Goal: Task Accomplishment & Management: Manage account settings

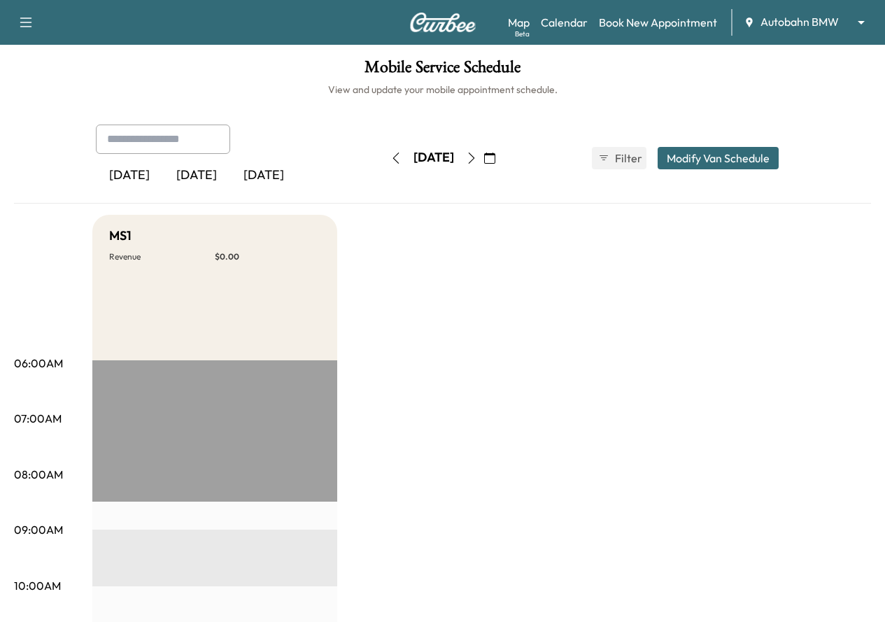
click at [766, 20] on body "Support Log Out Map Beta Calendar Book New Appointment Autobahn BMW ******** ​ …" at bounding box center [442, 311] width 885 height 622
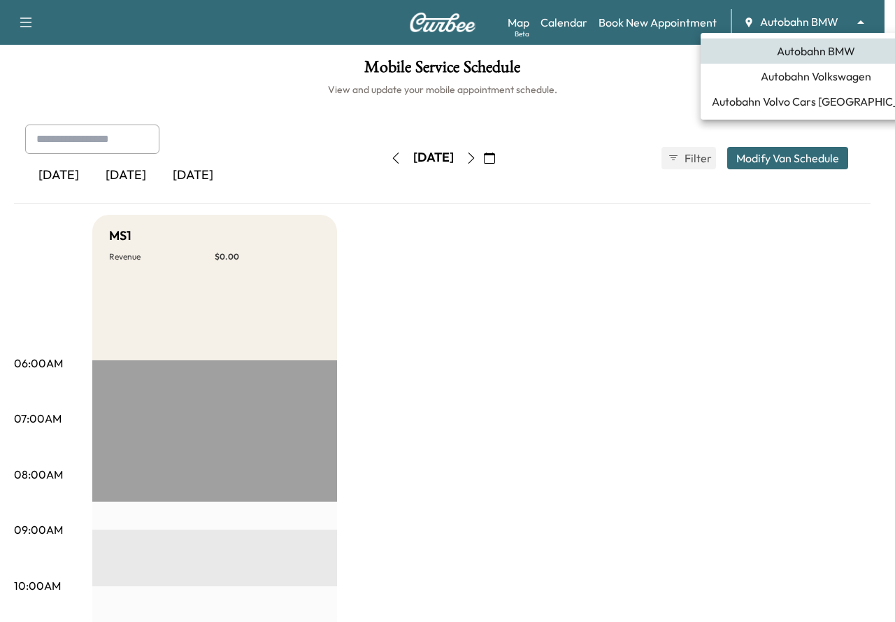
click at [793, 73] on span "Autobahn Volkswagen" at bounding box center [816, 76] width 110 height 17
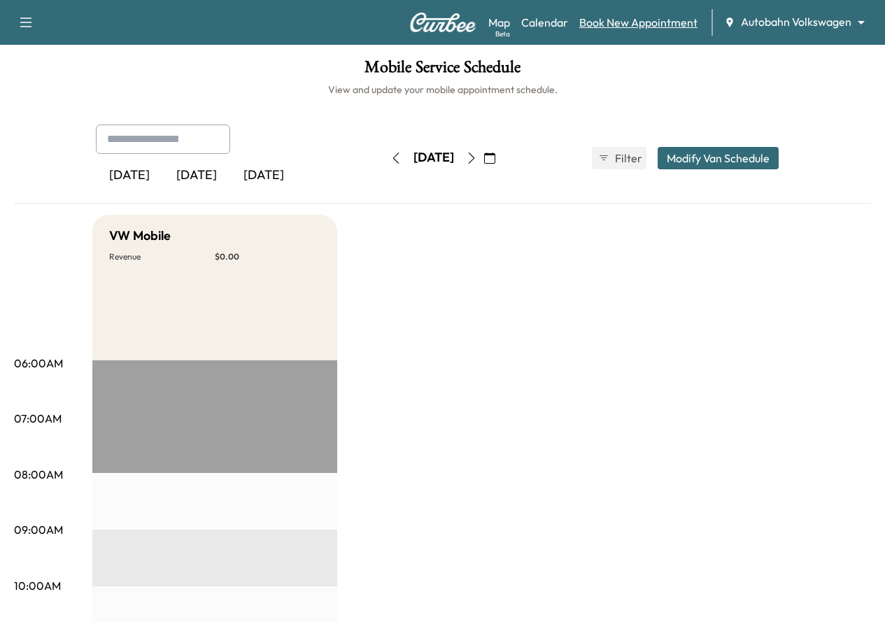
click at [630, 17] on link "Book New Appointment" at bounding box center [638, 22] width 118 height 17
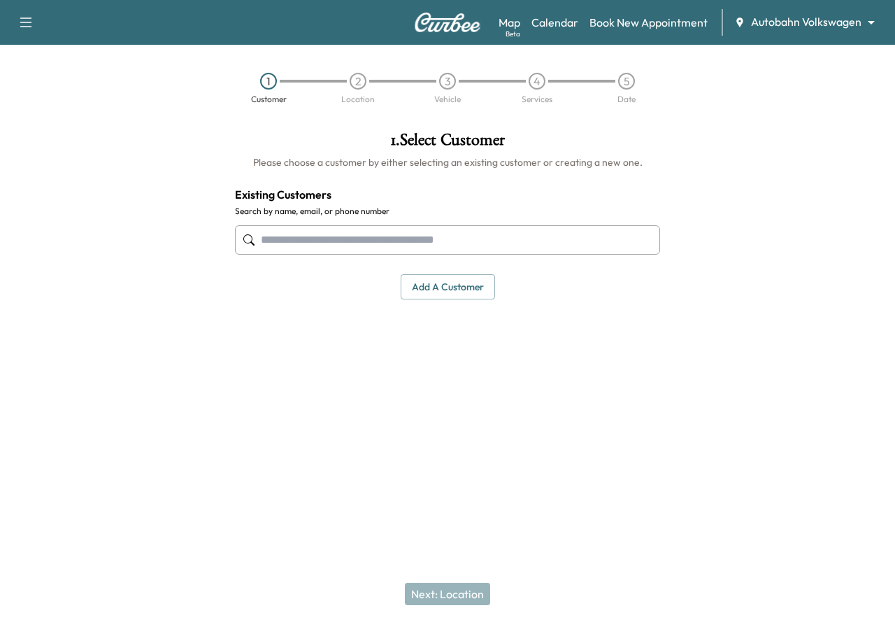
click at [485, 232] on input "text" at bounding box center [447, 239] width 425 height 29
paste input "**********"
click at [313, 240] on input "**********" at bounding box center [447, 239] width 425 height 29
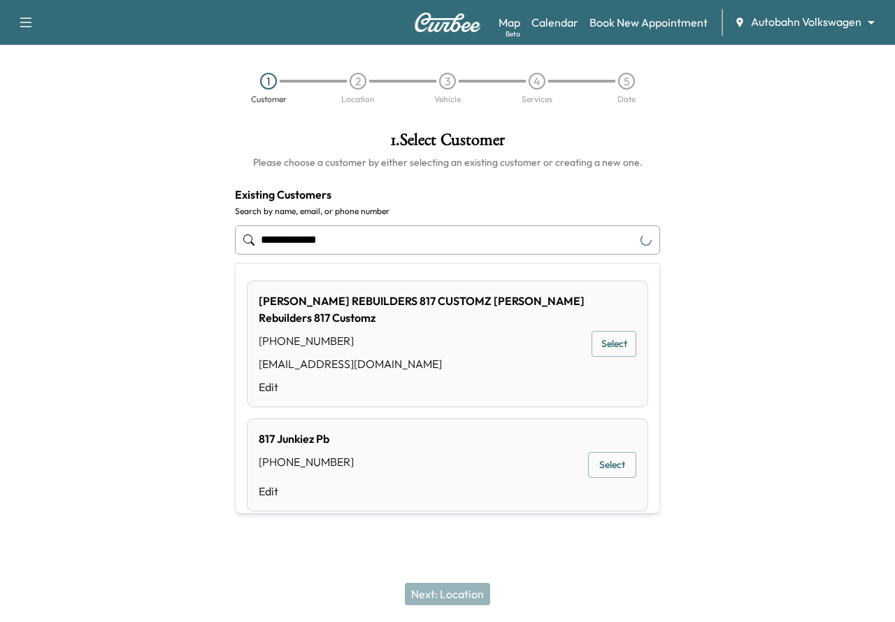
click at [286, 243] on input "**********" at bounding box center [447, 239] width 425 height 29
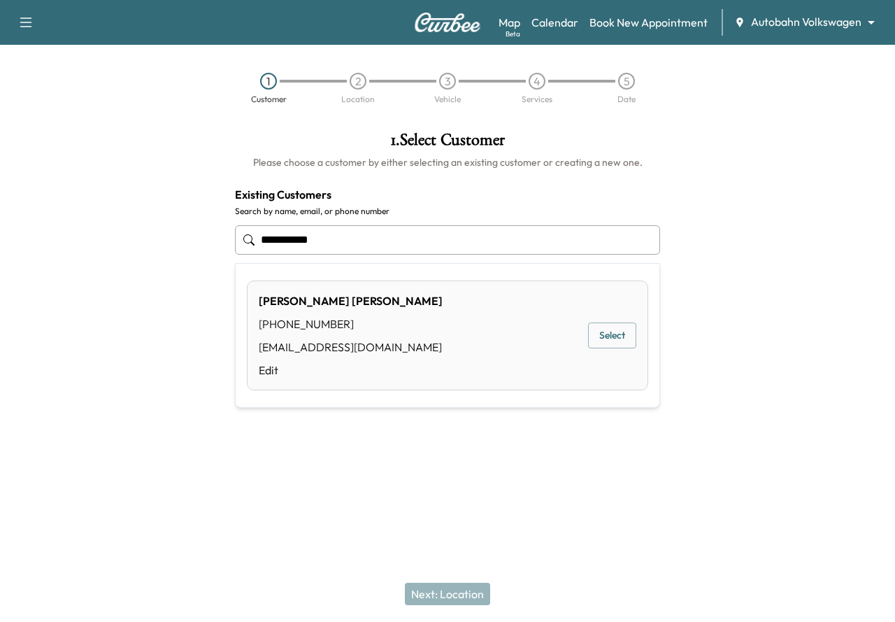
click at [264, 241] on input "**********" at bounding box center [447, 239] width 425 height 29
click at [594, 332] on button "Select" at bounding box center [612, 335] width 48 height 26
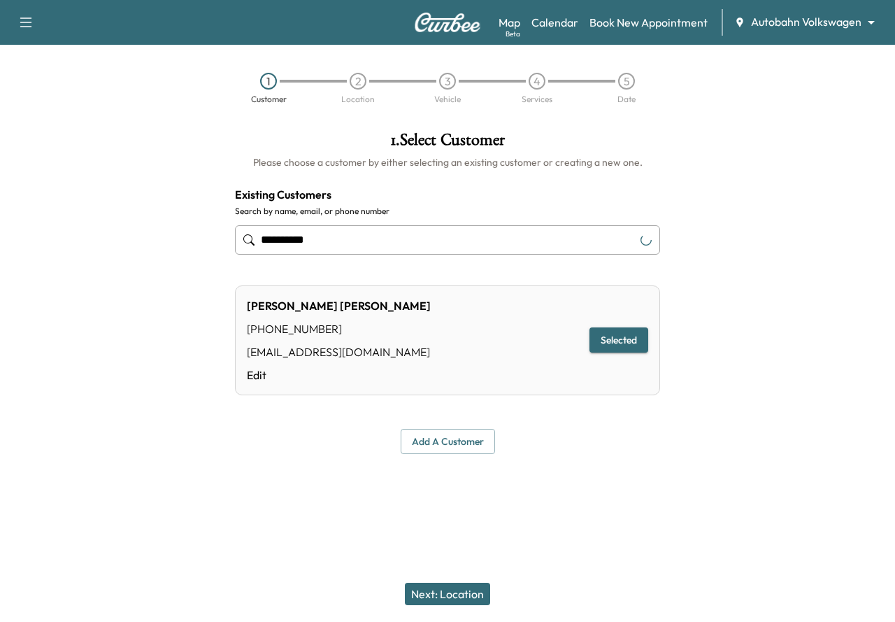
type input "**********"
click at [456, 598] on button "Next: Location" at bounding box center [447, 594] width 85 height 22
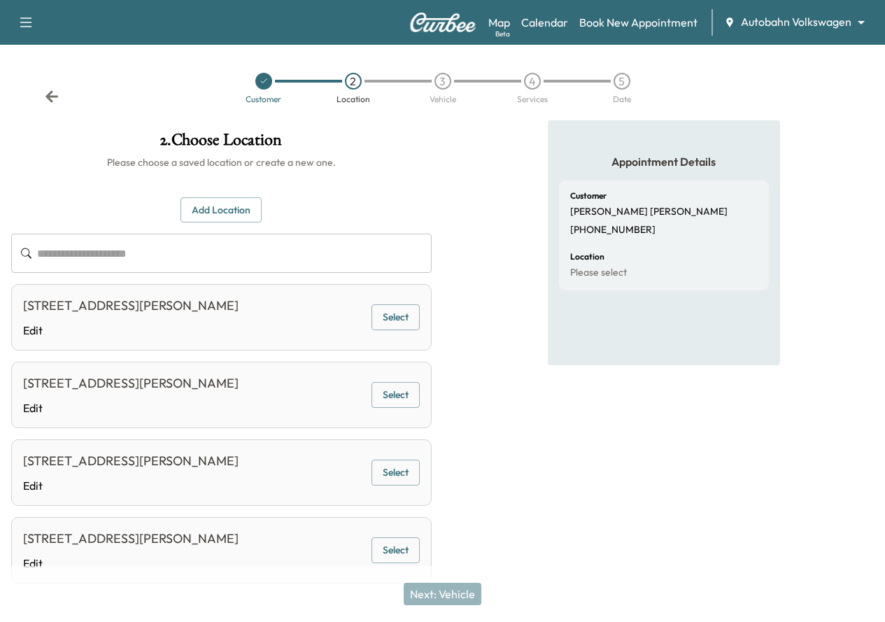
click at [420, 328] on button "Select" at bounding box center [395, 317] width 48 height 26
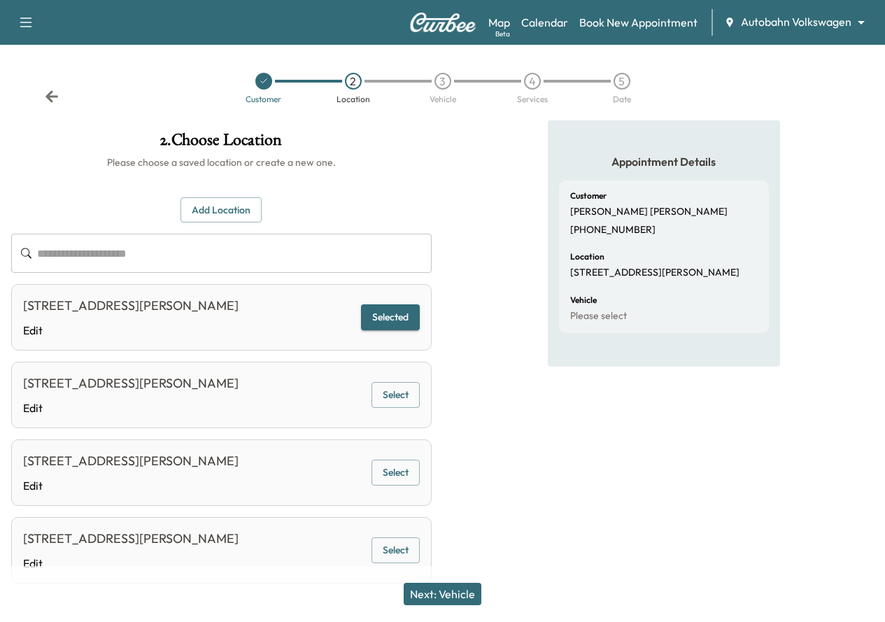
click at [455, 599] on button "Next: Vehicle" at bounding box center [443, 594] width 78 height 22
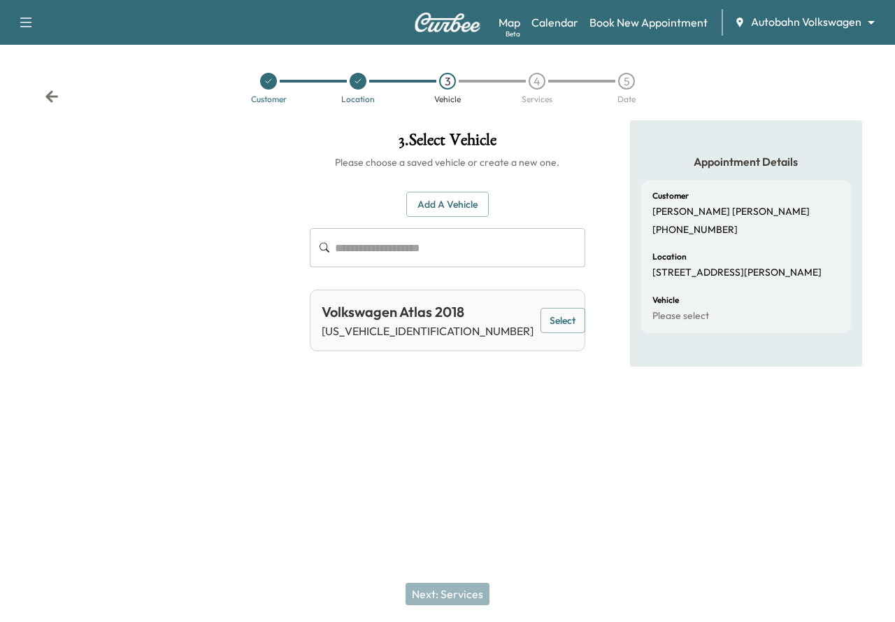
click at [541, 331] on button "Select" at bounding box center [563, 321] width 45 height 26
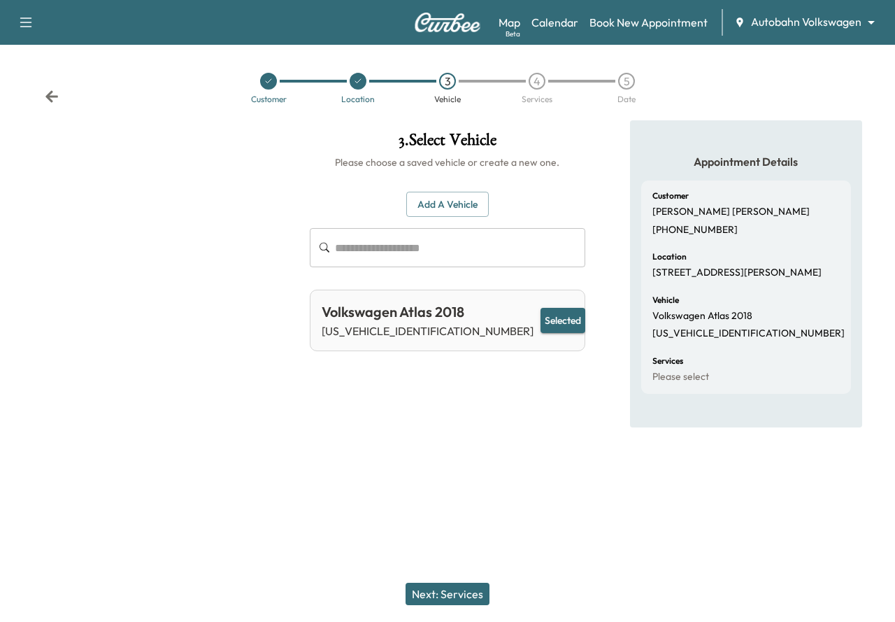
click at [450, 591] on button "Next: Services" at bounding box center [448, 594] width 84 height 22
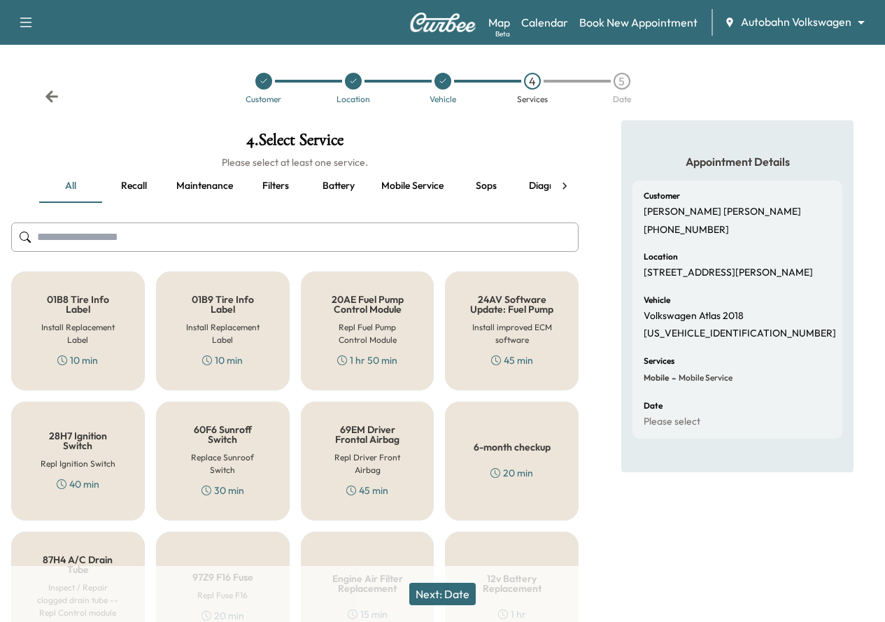
click at [198, 186] on button "Maintenance" at bounding box center [204, 186] width 79 height 34
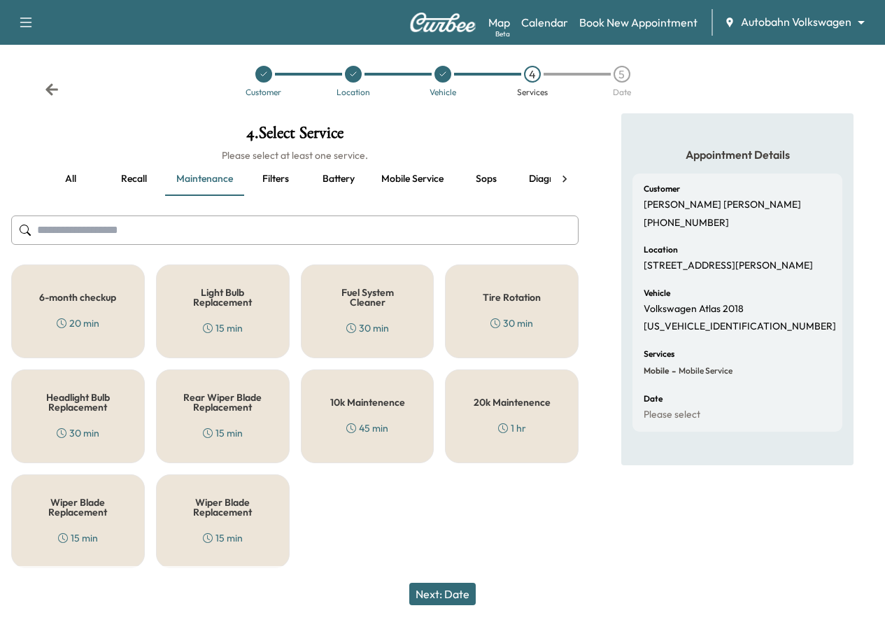
scroll to position [9, 0]
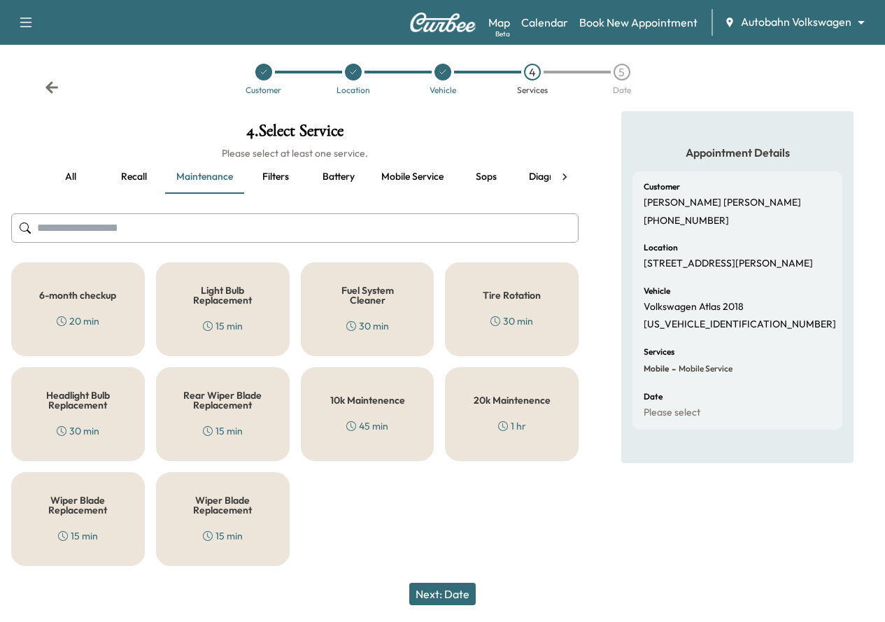
click at [286, 177] on button "Filters" at bounding box center [275, 177] width 63 height 34
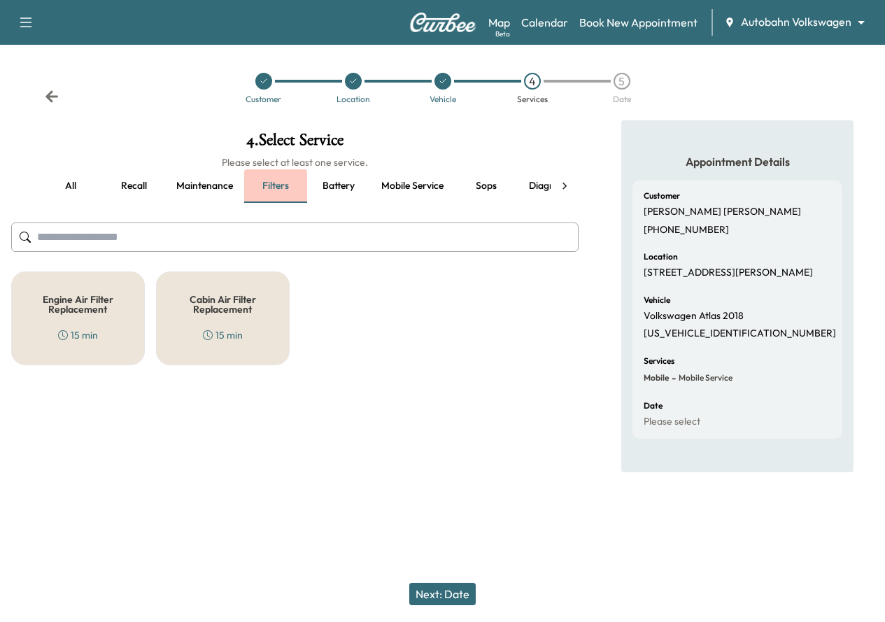
scroll to position [0, 0]
click at [328, 185] on button "Battery" at bounding box center [338, 186] width 63 height 34
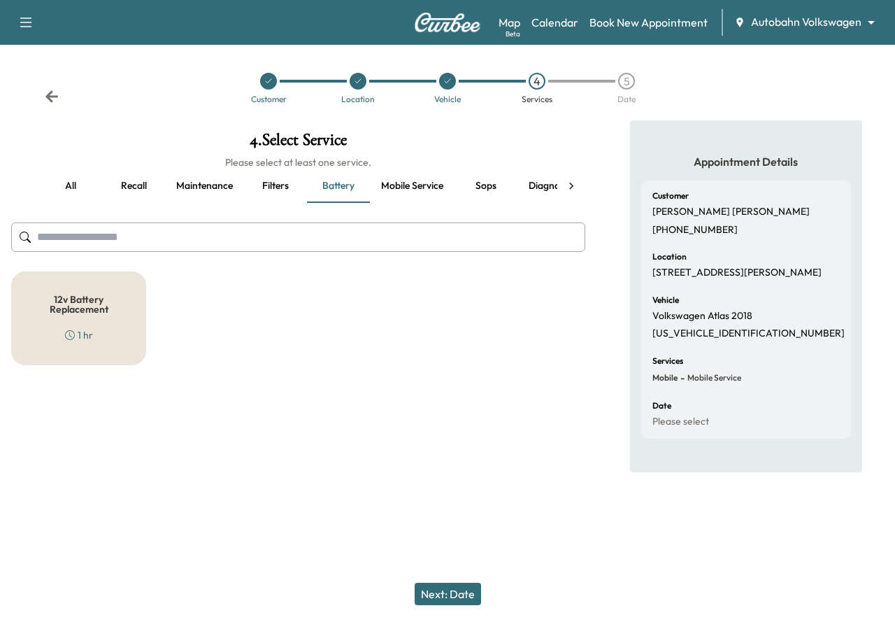
click at [418, 185] on button "Mobile service" at bounding box center [412, 186] width 85 height 34
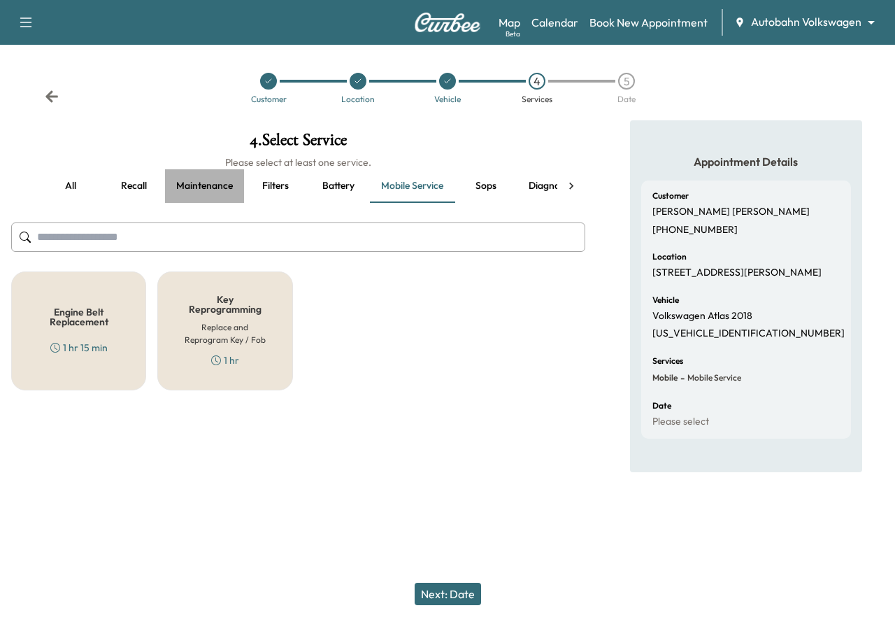
click at [222, 196] on button "Maintenance" at bounding box center [204, 186] width 79 height 34
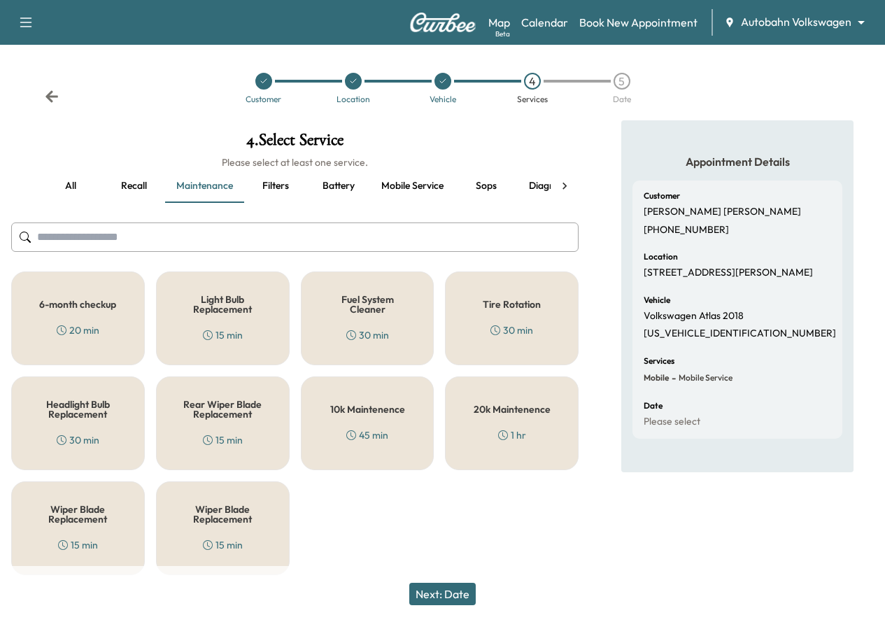
click at [75, 189] on button "all" at bounding box center [70, 186] width 63 height 34
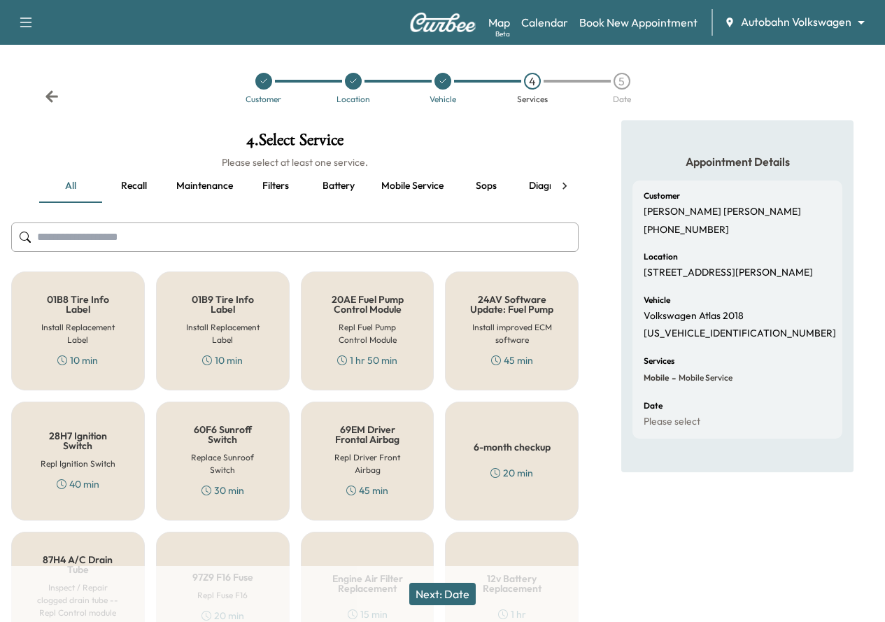
scroll to position [350, 0]
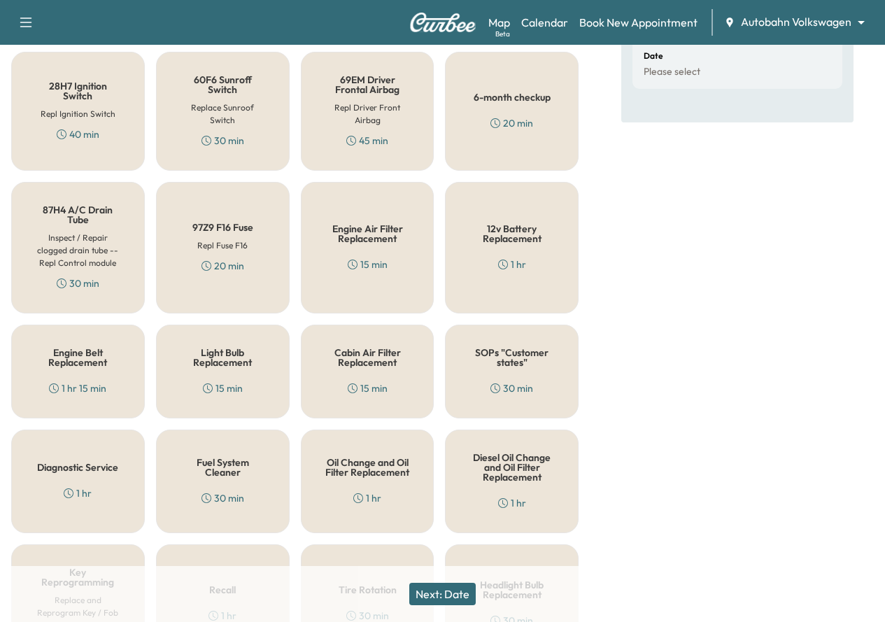
click at [452, 600] on button "Next: Date" at bounding box center [442, 594] width 66 height 22
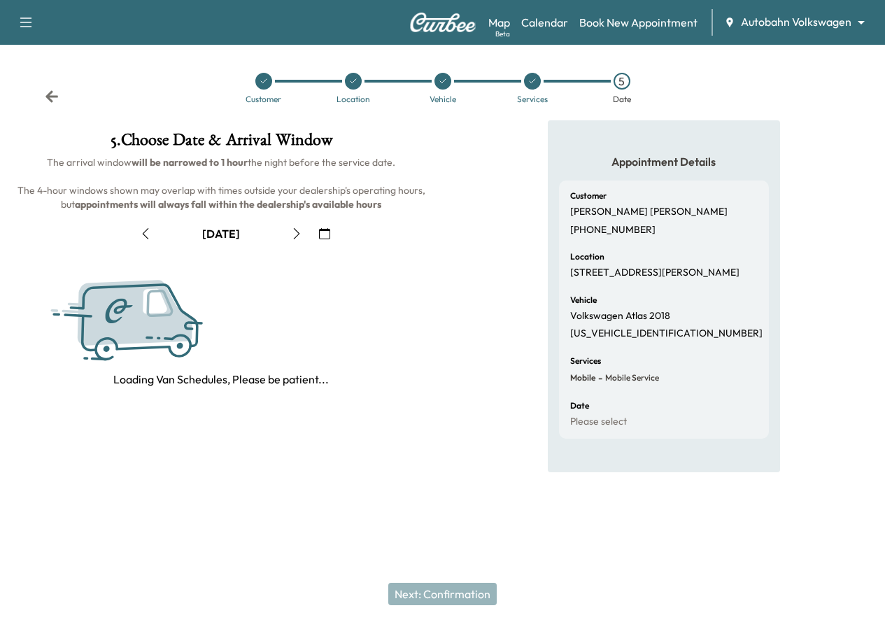
scroll to position [0, 0]
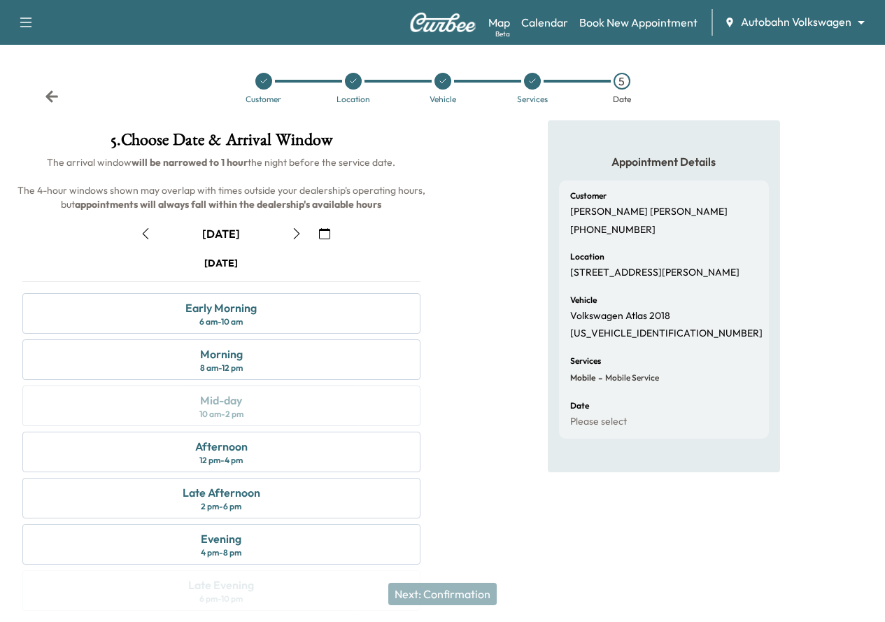
click at [336, 245] on button "button" at bounding box center [325, 233] width 24 height 22
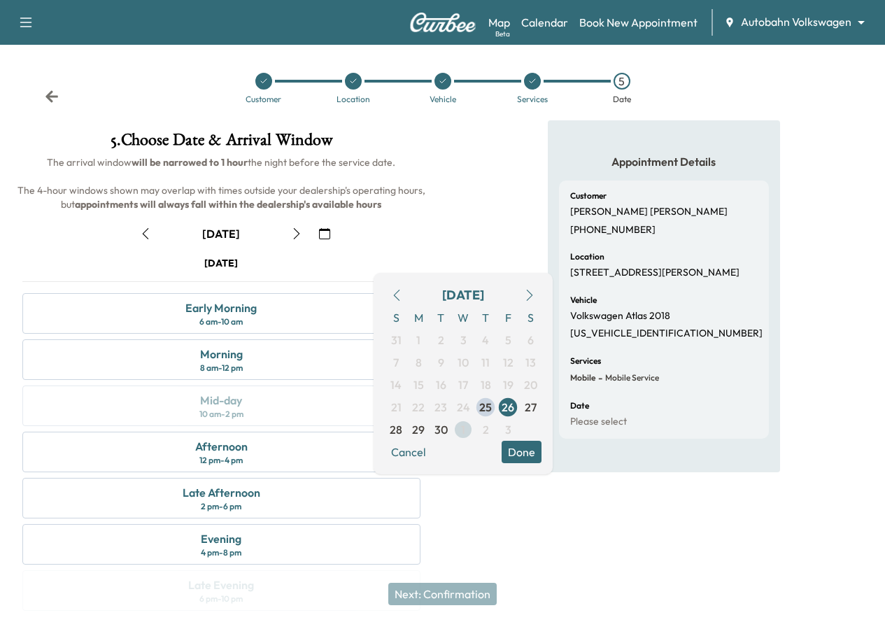
click at [462, 427] on span "1" at bounding box center [463, 429] width 4 height 17
click at [231, 120] on div at bounding box center [442, 120] width 885 height 0
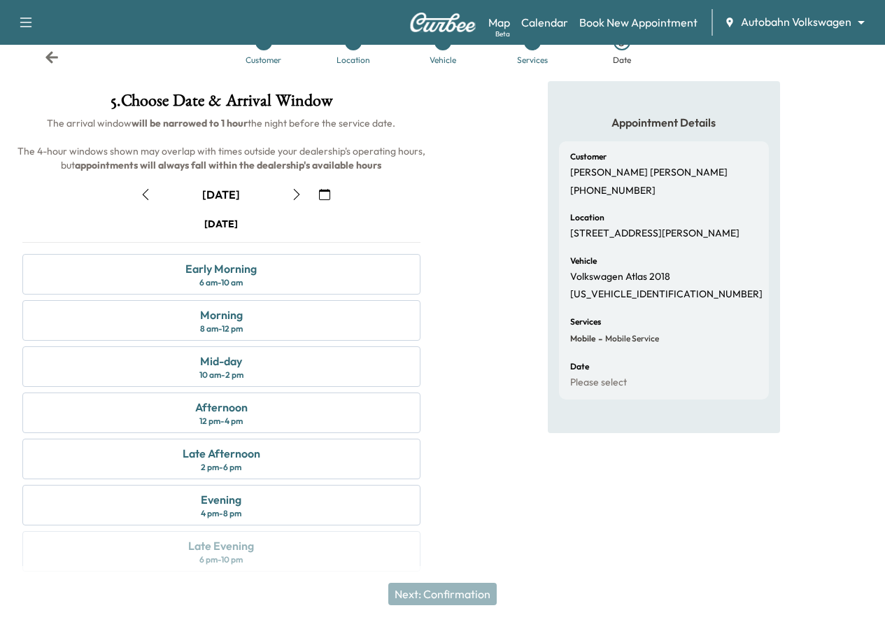
scroll to position [78, 0]
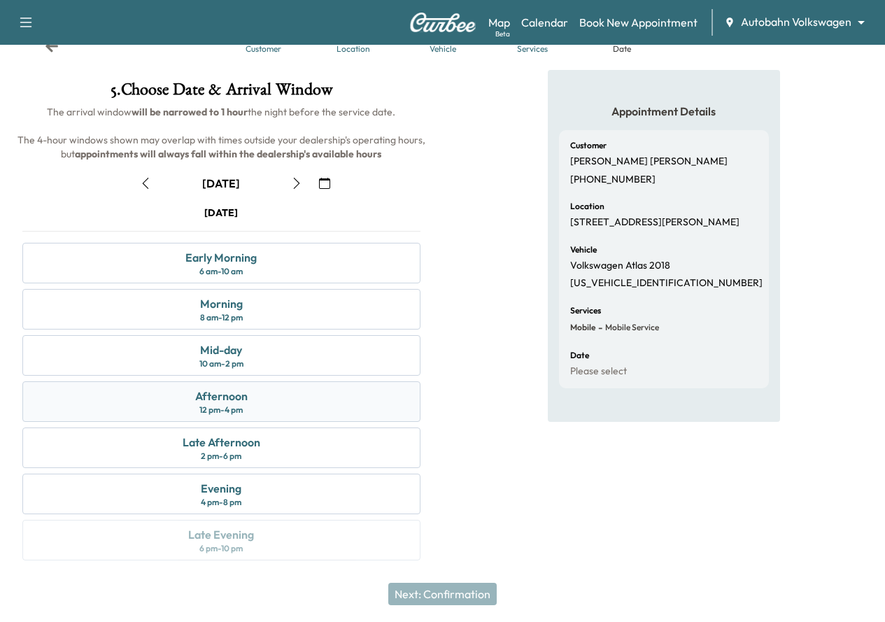
click at [402, 394] on div "Afternoon 12 pm - 4 pm" at bounding box center [221, 401] width 398 height 41
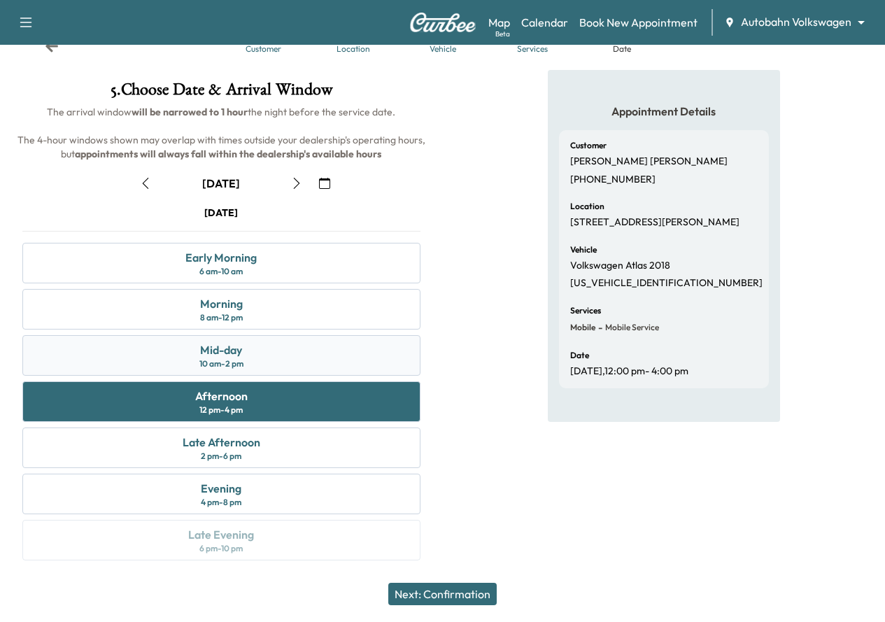
click at [243, 358] on div "10 am - 2 pm" at bounding box center [221, 363] width 44 height 11
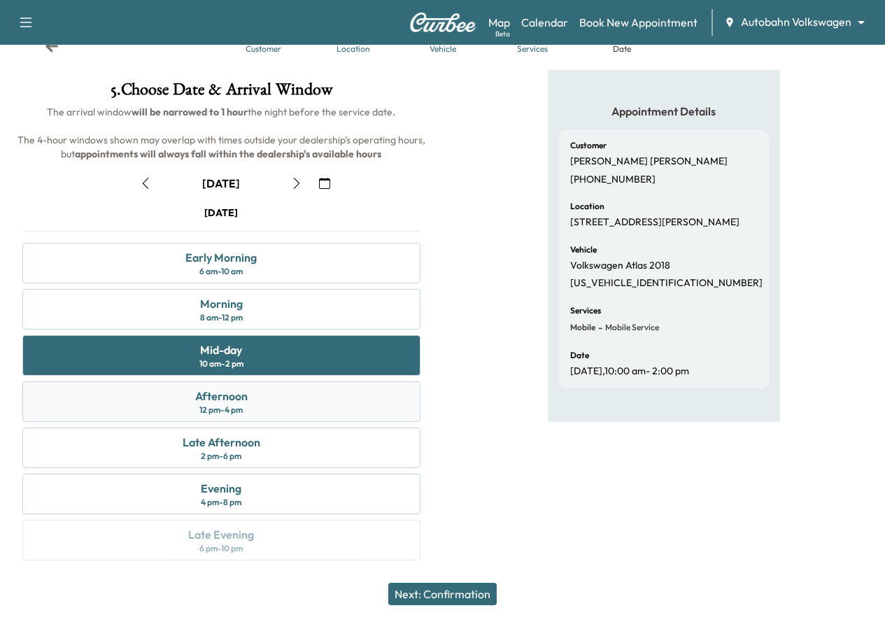
click at [248, 398] on div "Afternoon" at bounding box center [221, 395] width 52 height 17
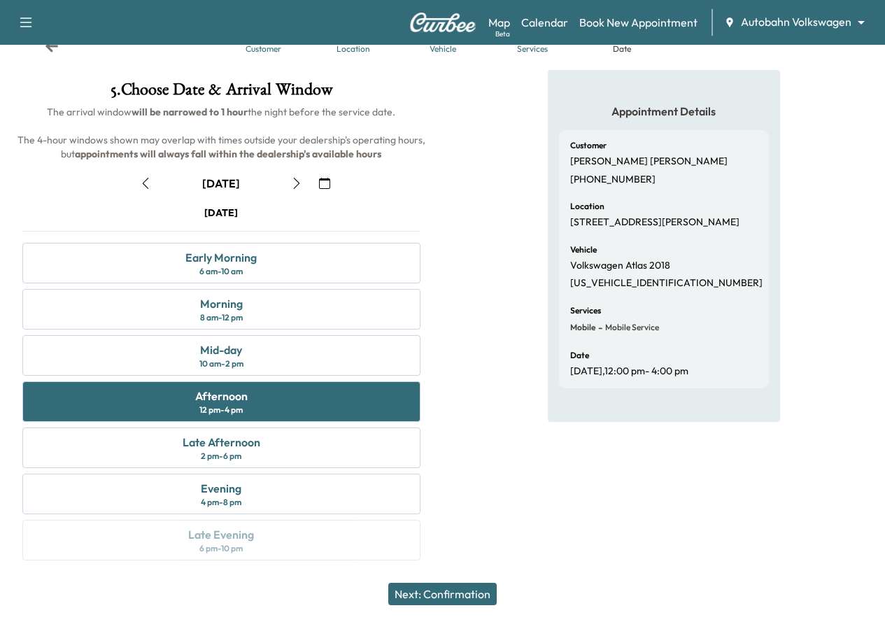
click at [484, 599] on button "Next: Confirmation" at bounding box center [442, 594] width 108 height 22
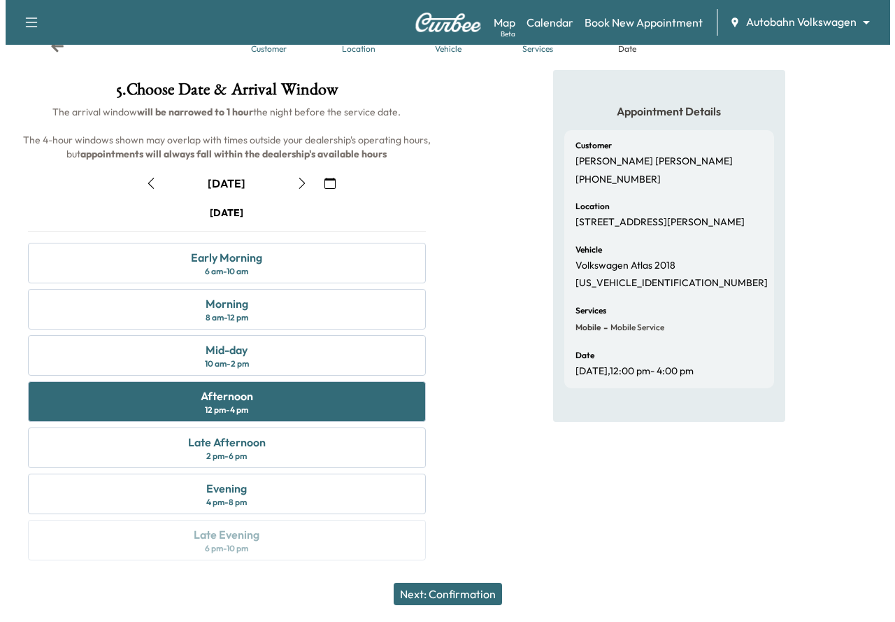
scroll to position [0, 0]
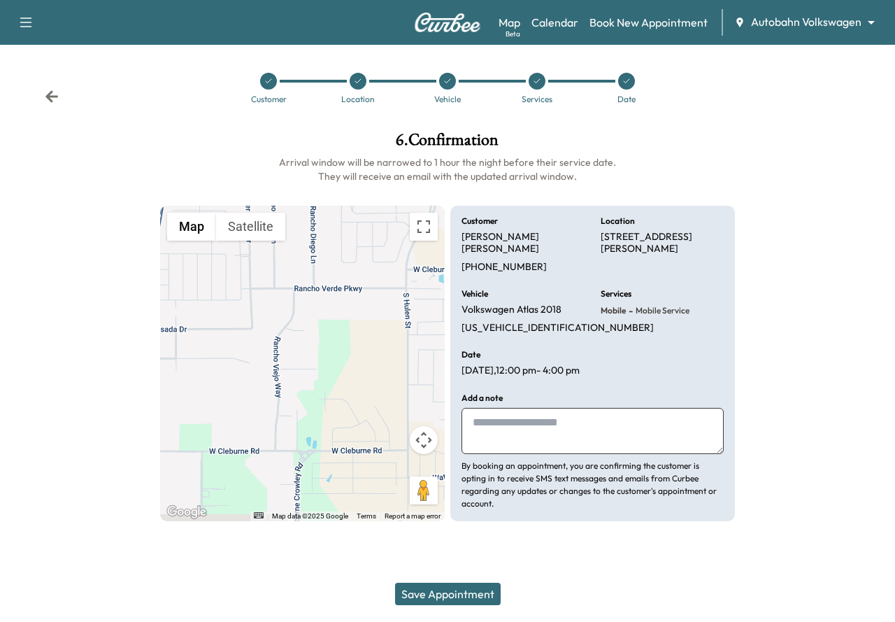
click at [525, 423] on textarea at bounding box center [593, 431] width 262 height 46
click at [515, 420] on textarea at bounding box center [593, 431] width 262 height 46
paste textarea "**********"
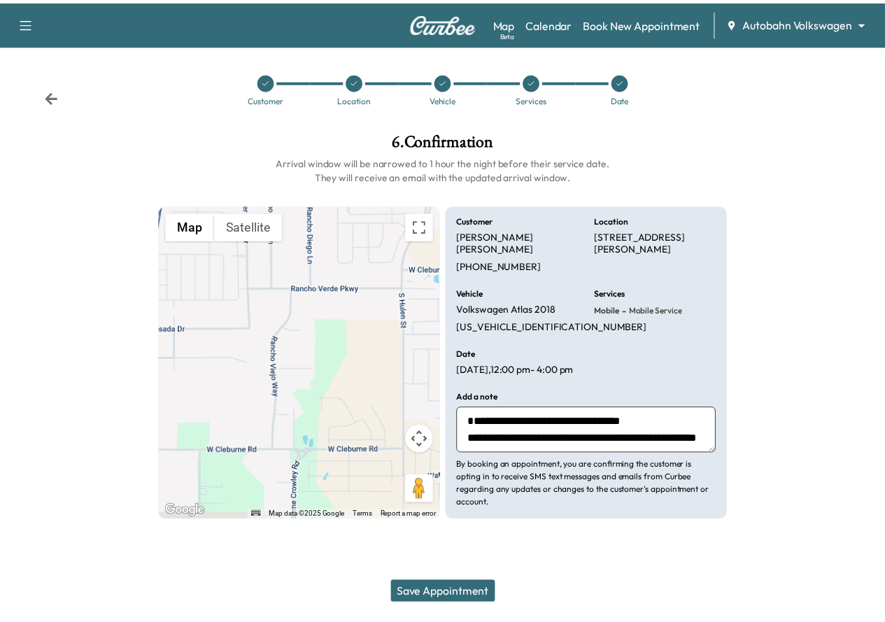
scroll to position [27, 0]
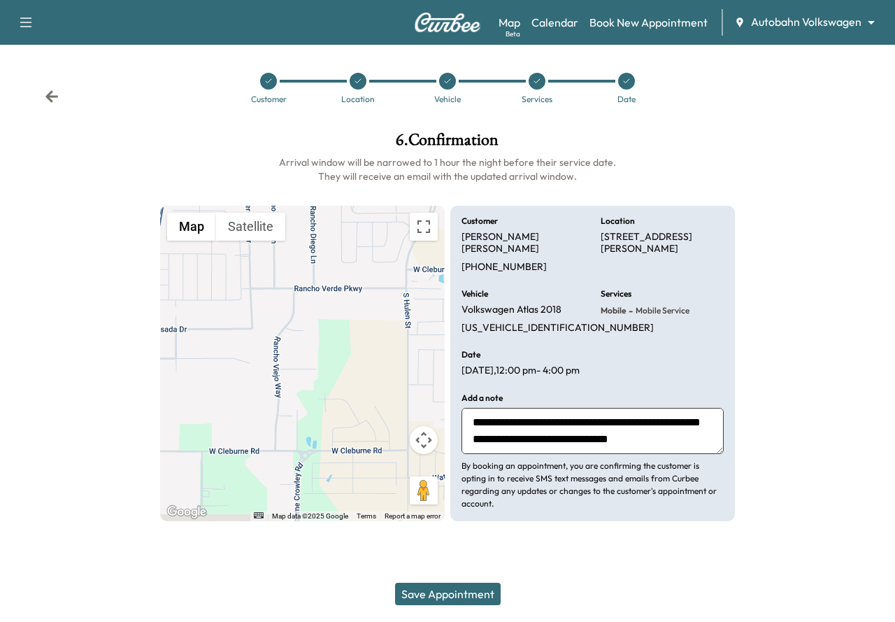
type textarea "**********"
click at [485, 592] on button "Save Appointment" at bounding box center [448, 594] width 106 height 22
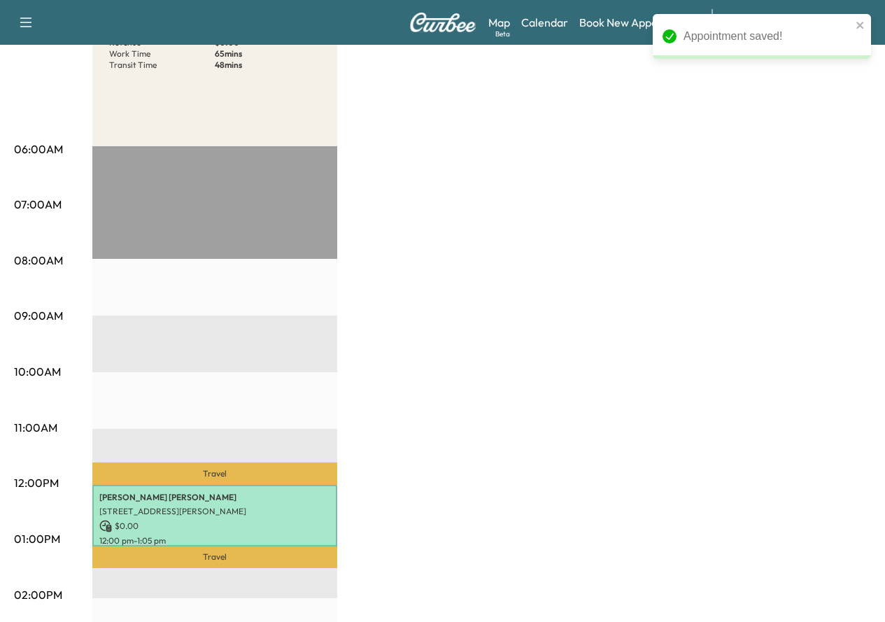
scroll to position [629, 0]
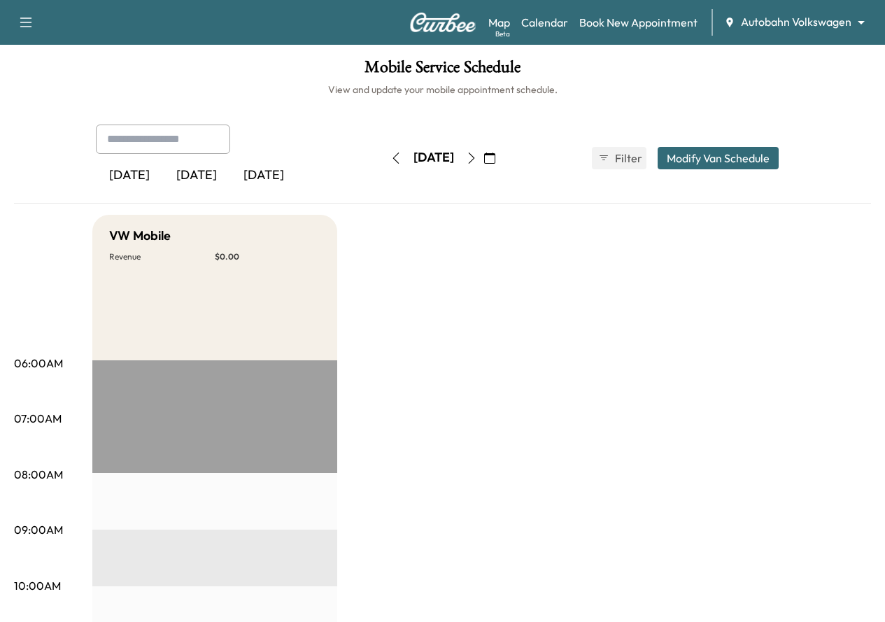
click at [495, 153] on icon "button" at bounding box center [489, 157] width 11 height 11
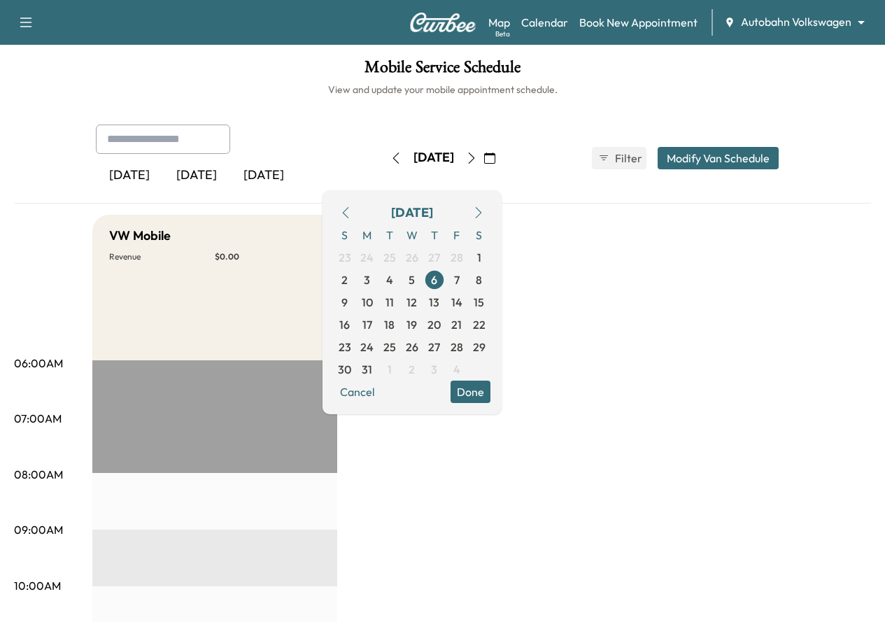
click at [481, 210] on icon "button" at bounding box center [478, 212] width 6 height 11
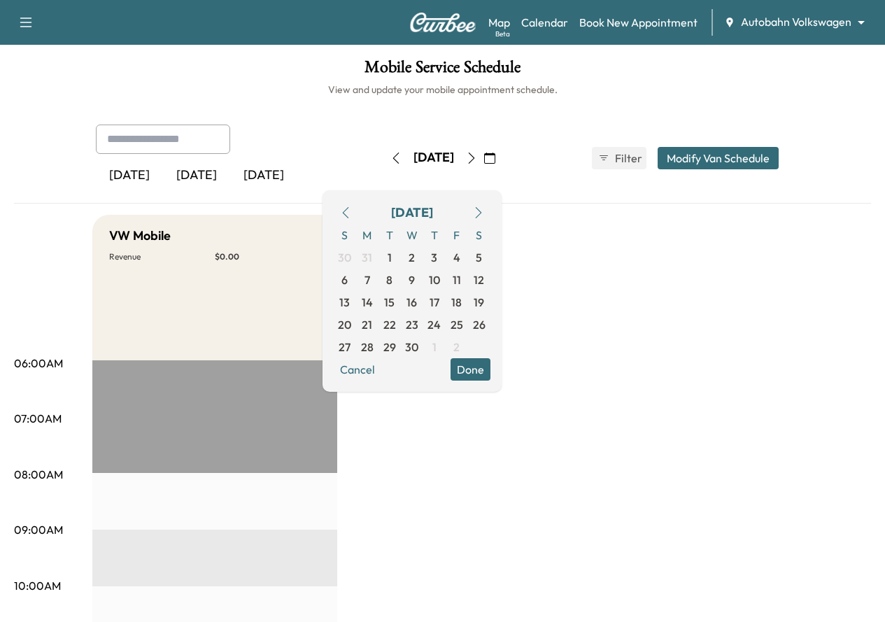
click at [481, 210] on icon "button" at bounding box center [478, 212] width 6 height 11
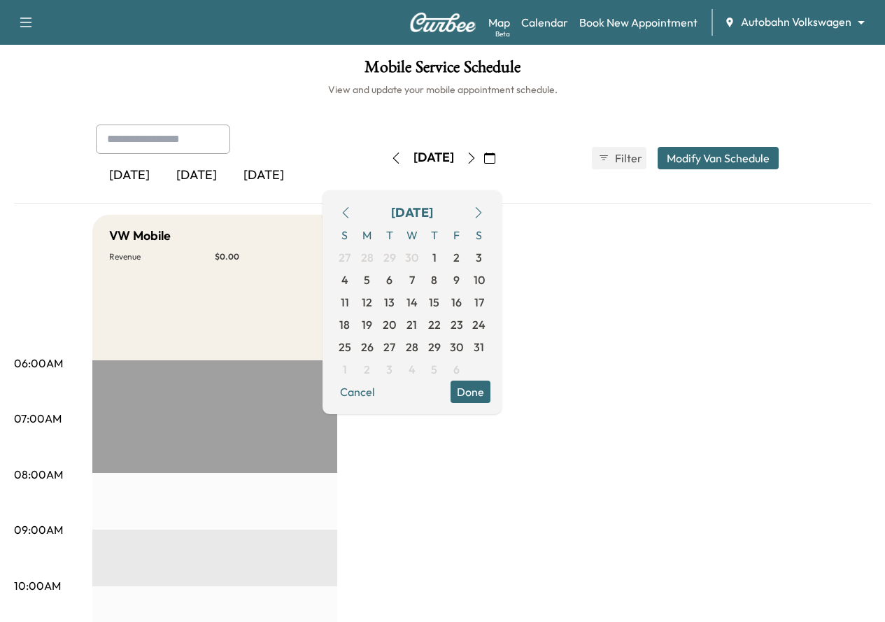
click at [481, 210] on icon "button" at bounding box center [478, 212] width 6 height 11
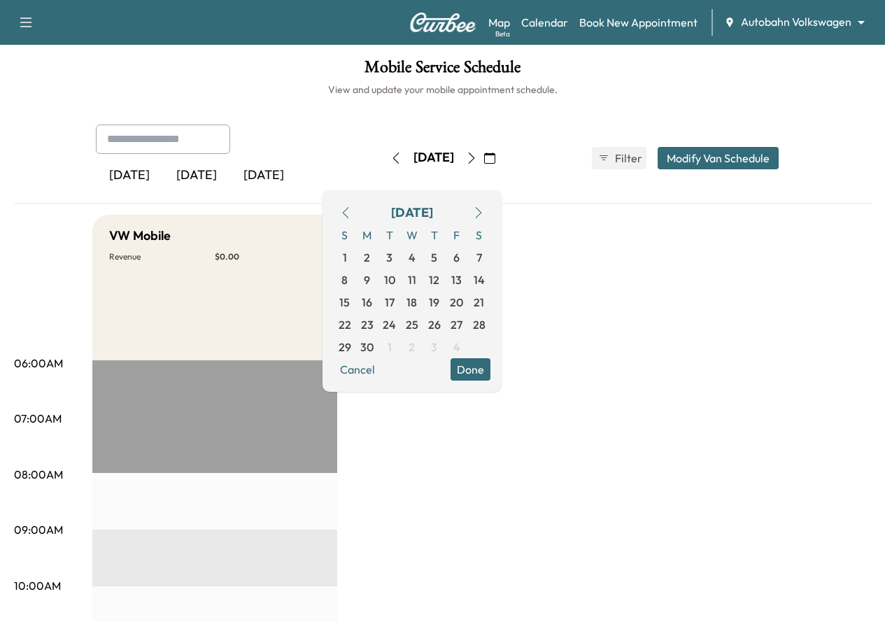
click at [481, 210] on icon "button" at bounding box center [478, 212] width 6 height 11
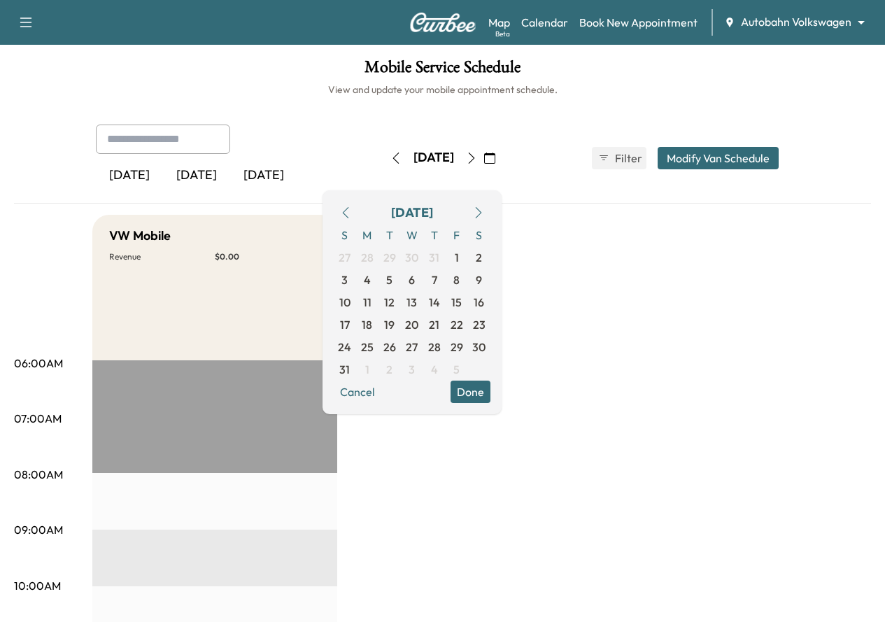
click at [481, 210] on icon "button" at bounding box center [478, 212] width 6 height 11
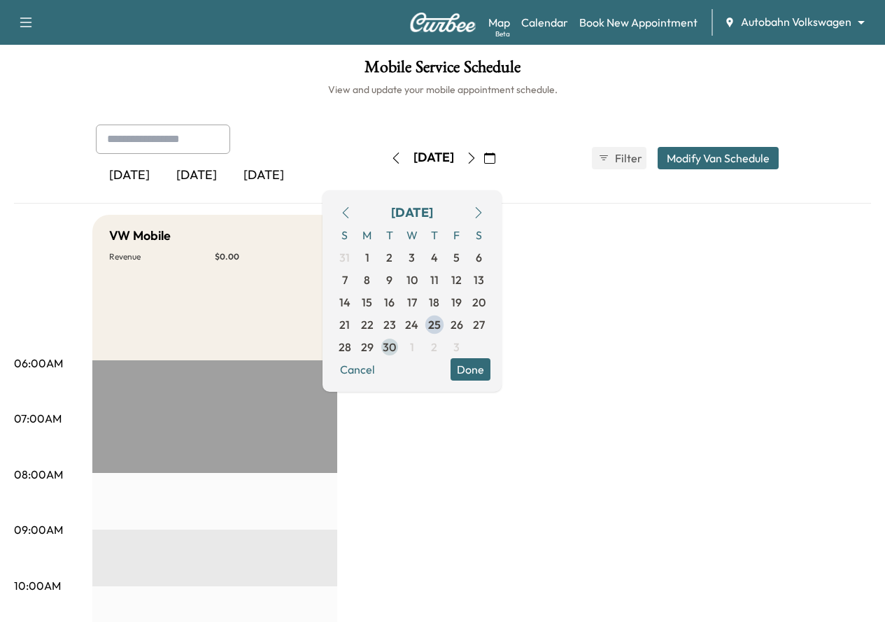
click at [396, 350] on span "30" at bounding box center [389, 346] width 13 height 17
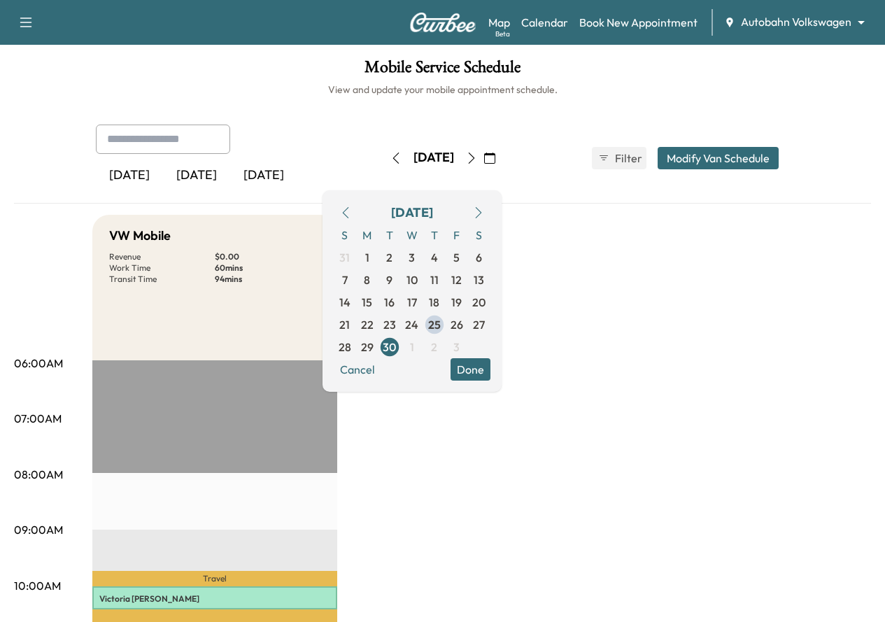
click at [490, 371] on button "Done" at bounding box center [470, 369] width 40 height 22
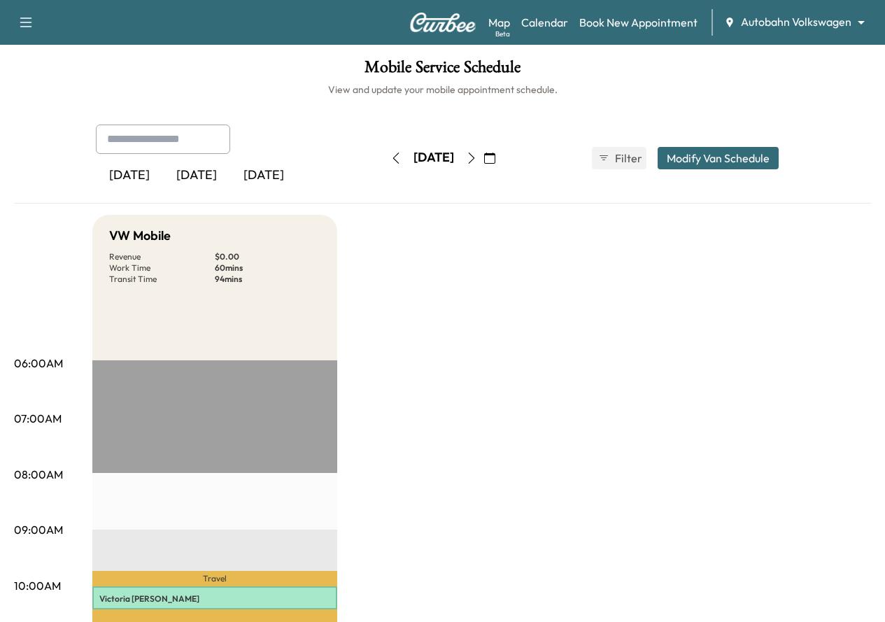
click at [495, 163] on icon "button" at bounding box center [489, 157] width 11 height 11
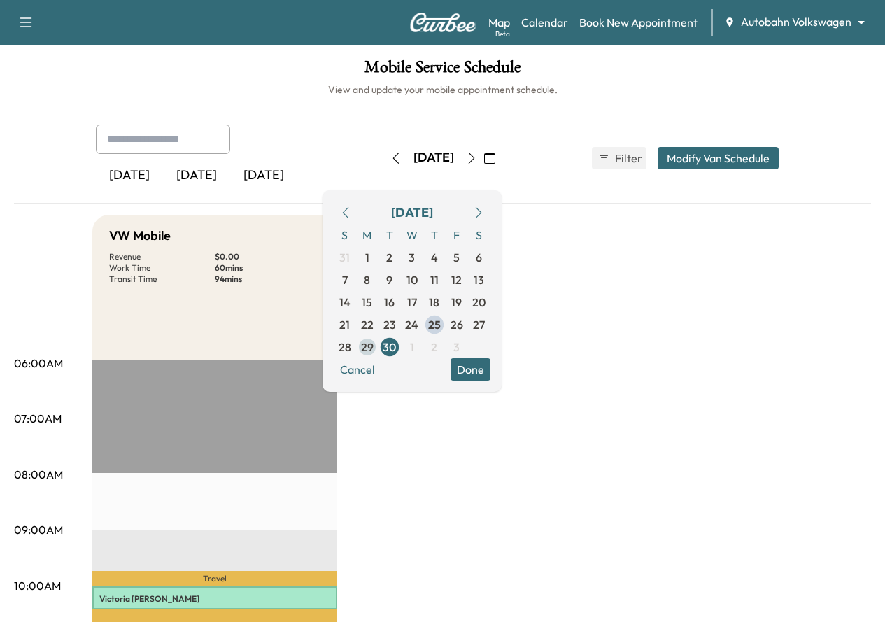
click at [373, 347] on span "29" at bounding box center [367, 346] width 13 height 17
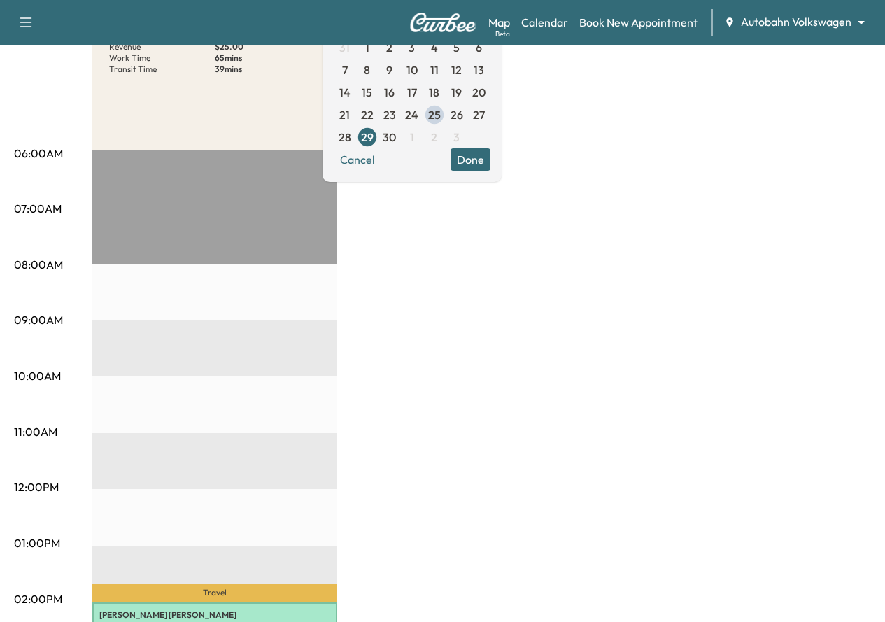
click at [573, 369] on div "VW Mobile Revenue $ 25.00 Work Time 65 mins Transit Time 39 mins Travel Courtne…" at bounding box center [481, 529] width 778 height 1049
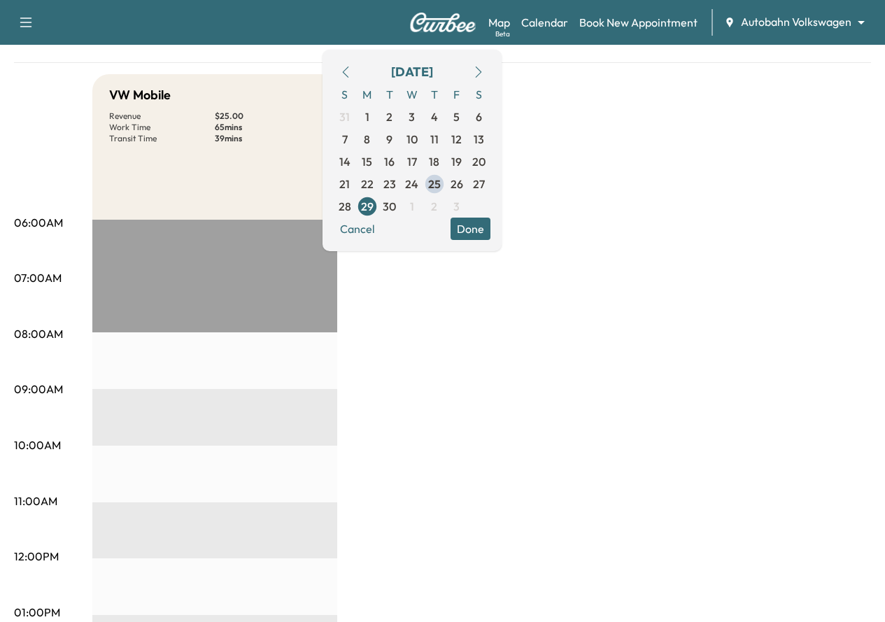
scroll to position [140, 0]
click at [396, 211] on span "30" at bounding box center [389, 207] width 13 height 17
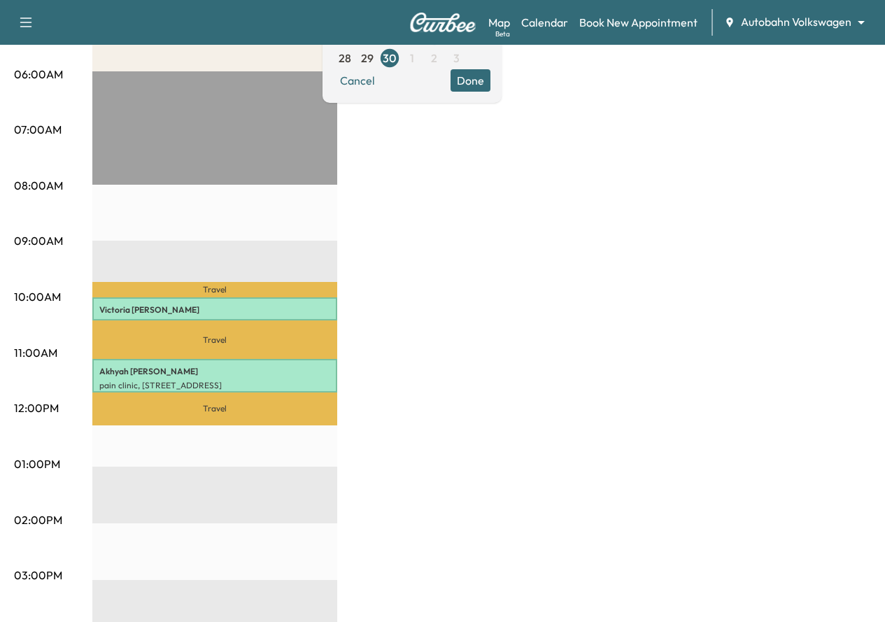
scroll to position [210, 0]
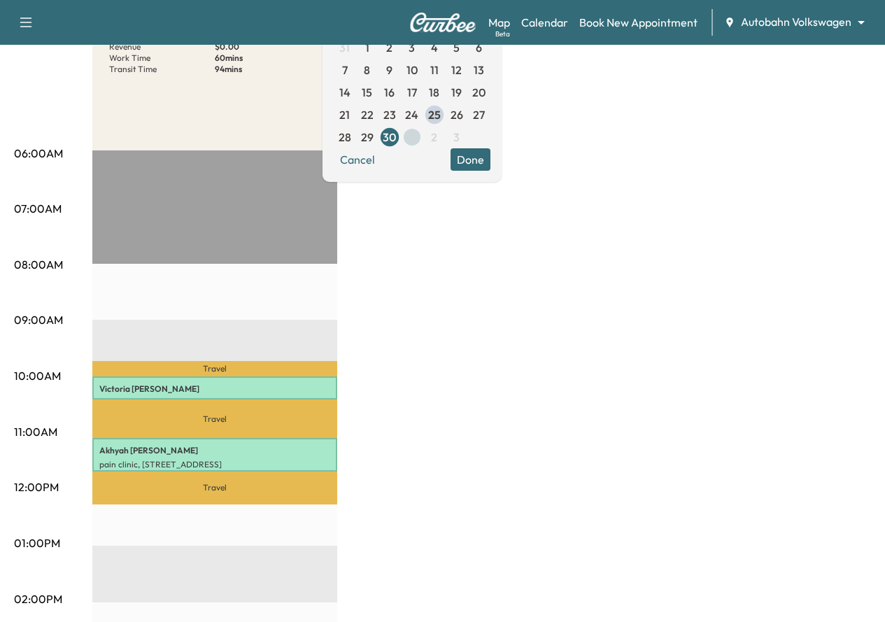
click at [414, 141] on span "1" at bounding box center [412, 137] width 4 height 17
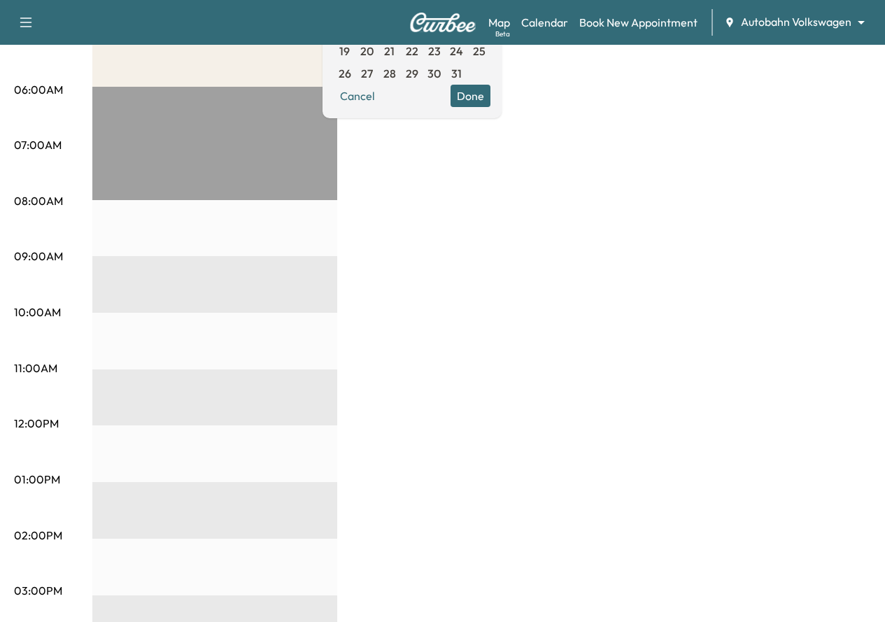
scroll to position [140, 0]
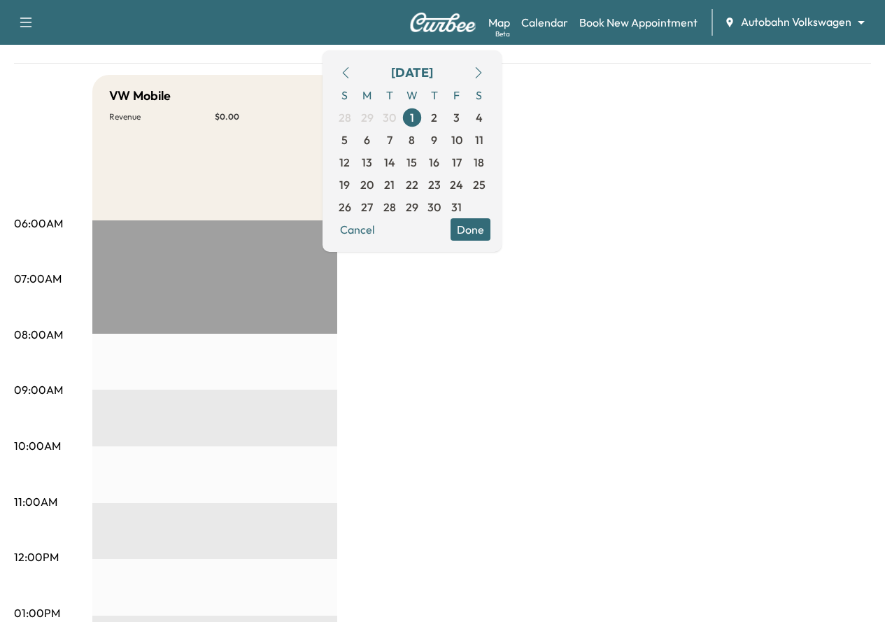
click at [490, 240] on button "Done" at bounding box center [470, 229] width 40 height 22
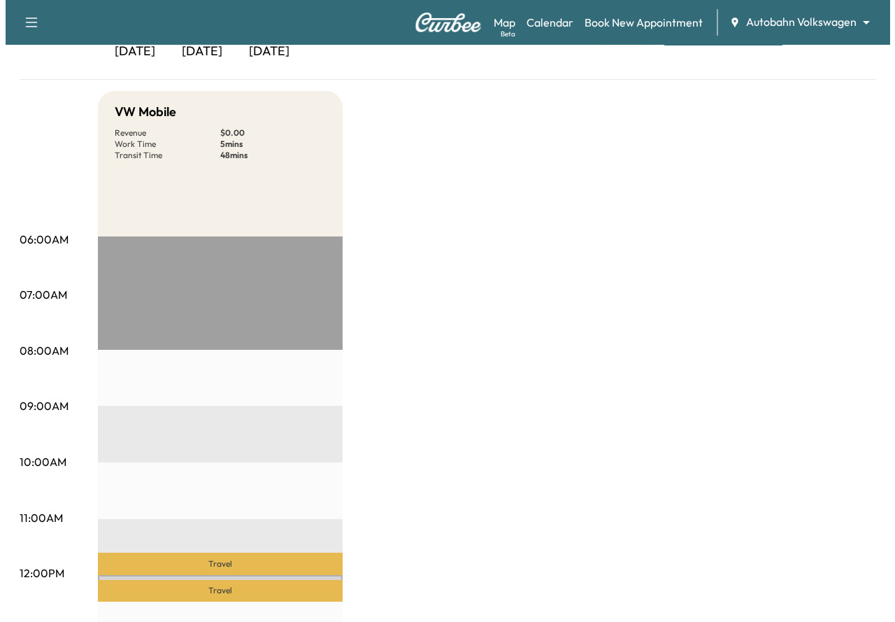
scroll to position [280, 0]
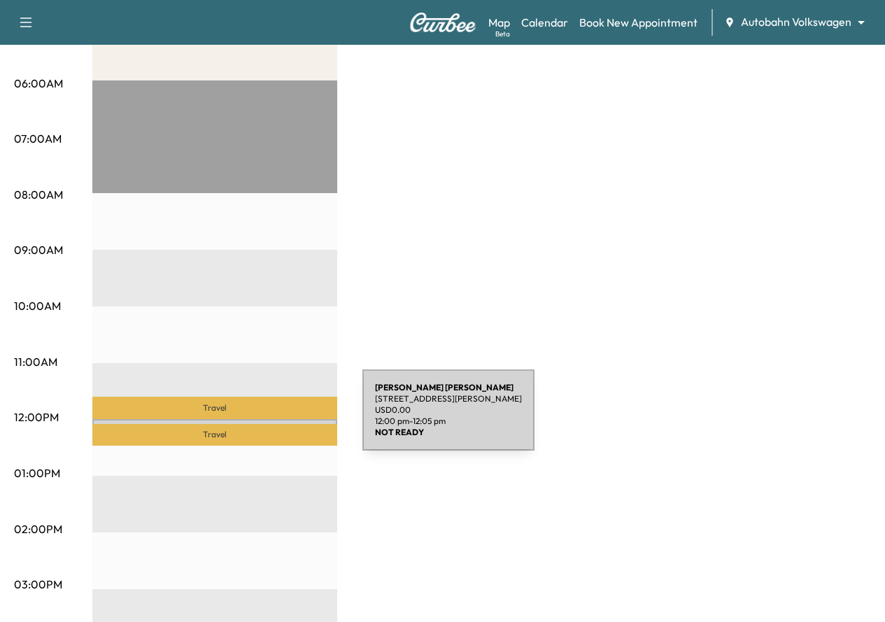
click at [257, 419] on div "Diane Owen 5116 AZUL LN, CROWLEY, TX 76036, USA USD 0.00 12:00 pm - 12:05 pm" at bounding box center [214, 426] width 245 height 14
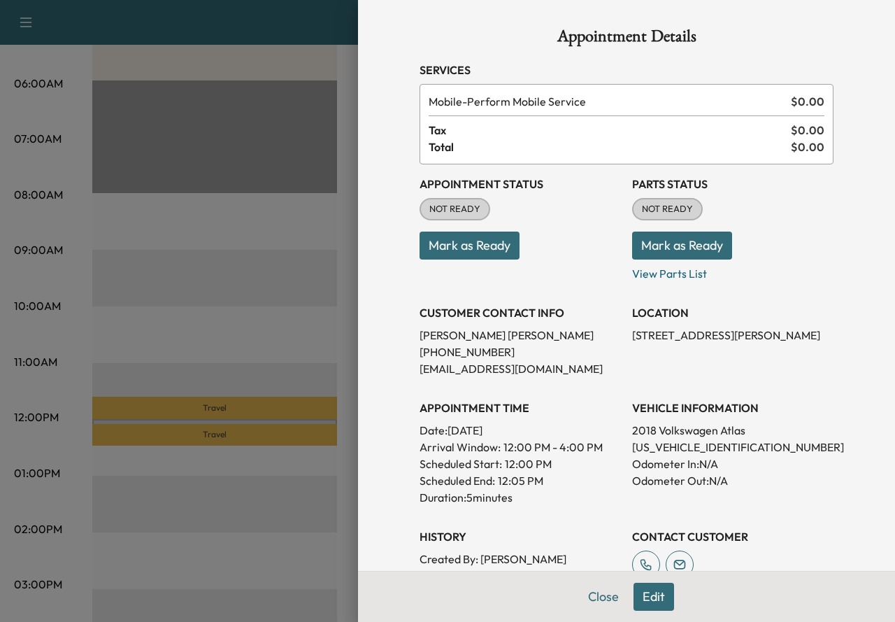
click at [483, 244] on button "Mark as Ready" at bounding box center [470, 245] width 100 height 28
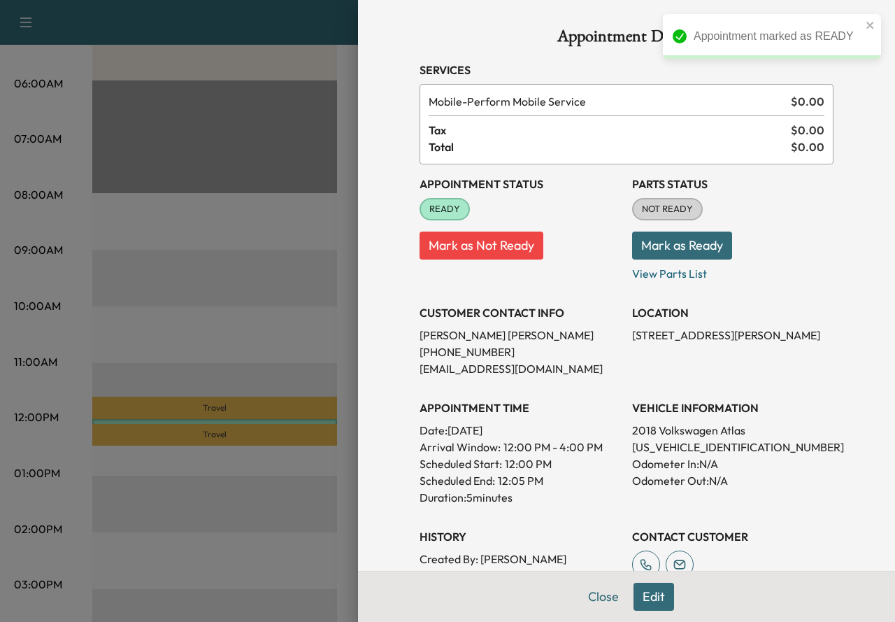
click at [661, 244] on button "Mark as Ready" at bounding box center [682, 245] width 100 height 28
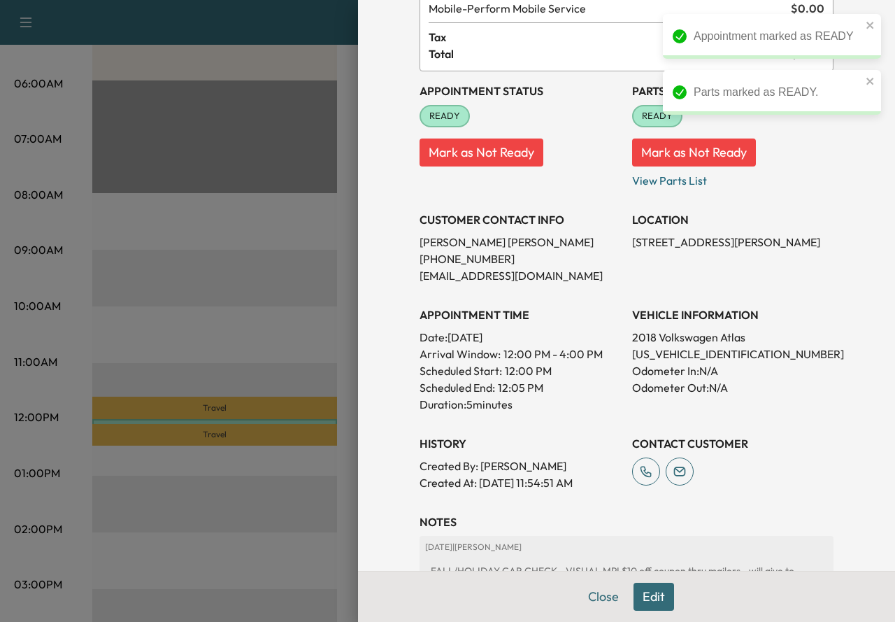
scroll to position [285, 0]
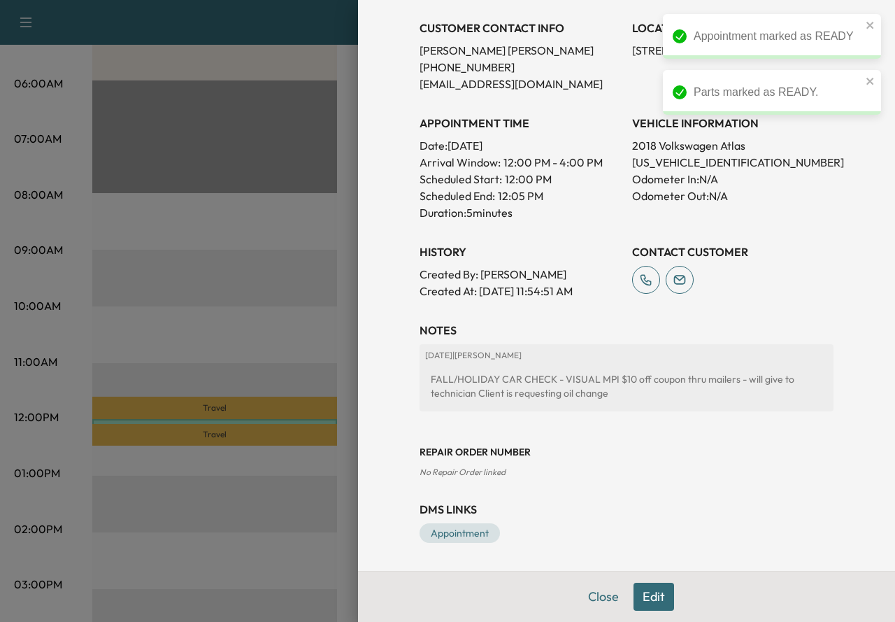
click at [648, 595] on button "Edit" at bounding box center [654, 597] width 41 height 28
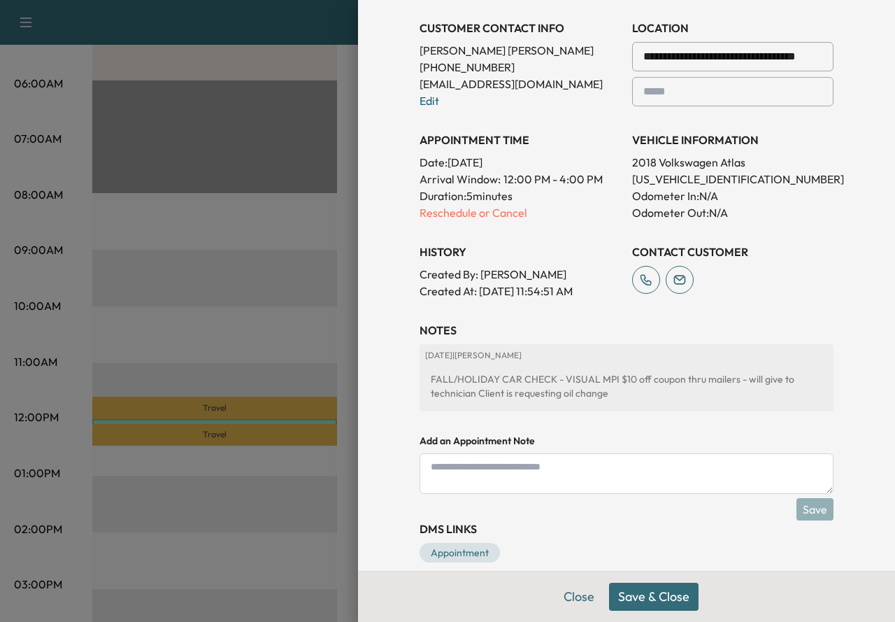
scroll to position [0, 0]
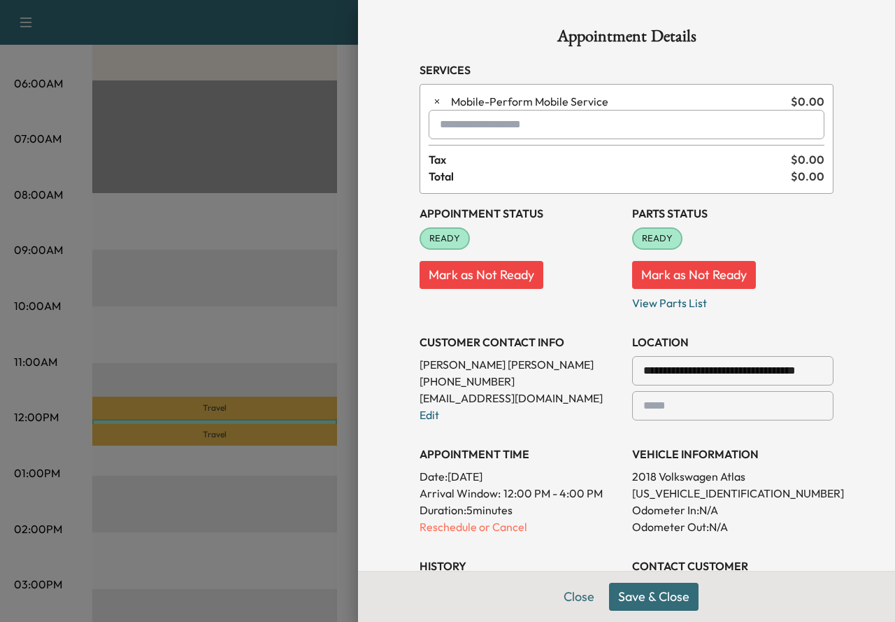
click at [519, 128] on input "text" at bounding box center [627, 124] width 396 height 29
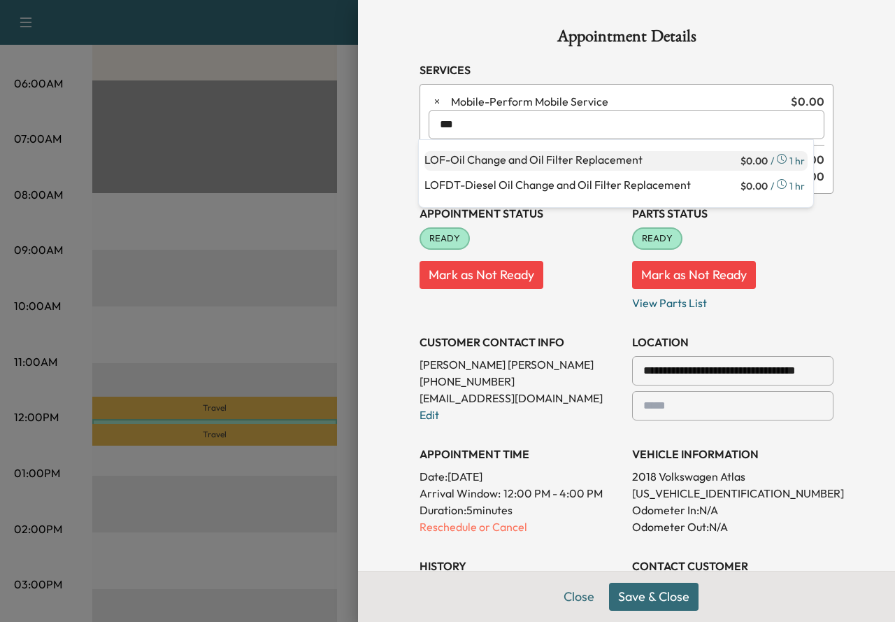
click at [571, 164] on p "LOF - Oil Change and Oil Filter Replacement" at bounding box center [581, 161] width 313 height 20
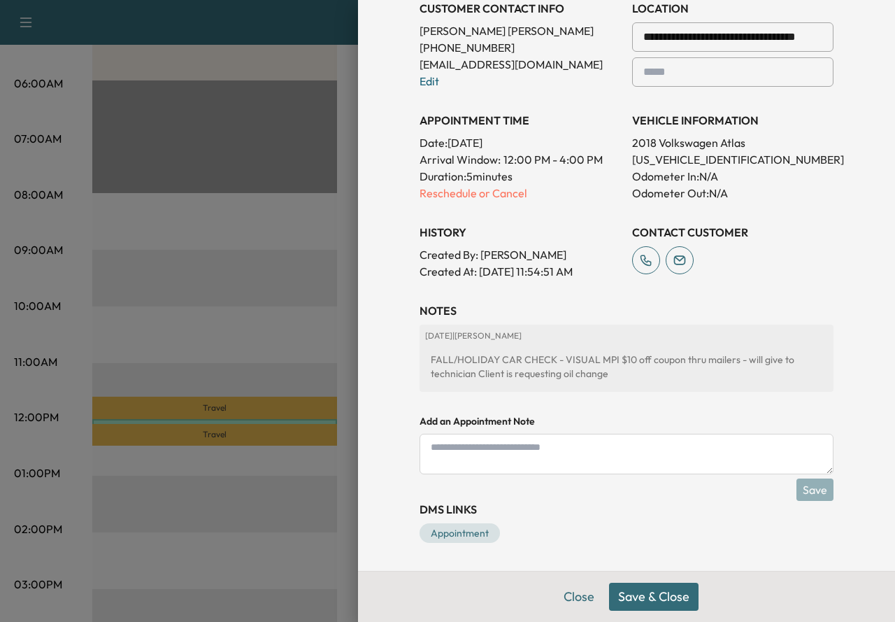
type input "**********"
click at [636, 596] on button "Save & Close" at bounding box center [654, 597] width 90 height 28
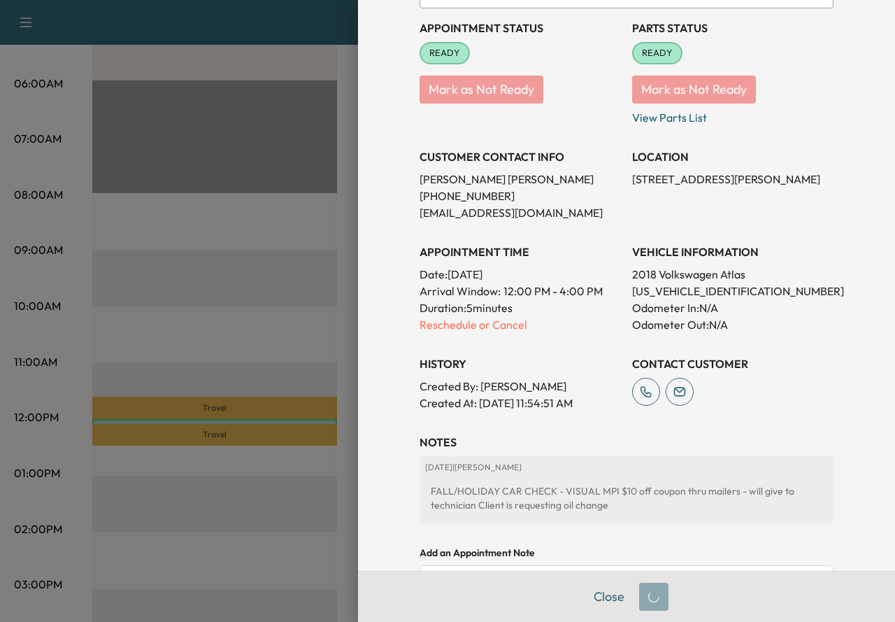
scroll to position [24, 0]
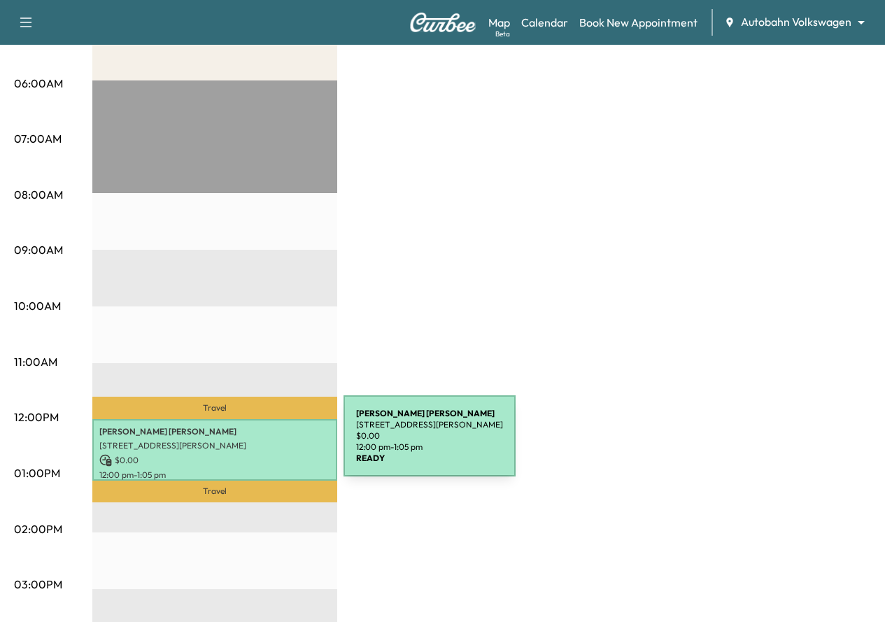
click at [238, 444] on p "[STREET_ADDRESS][PERSON_NAME]" at bounding box center [214, 445] width 231 height 11
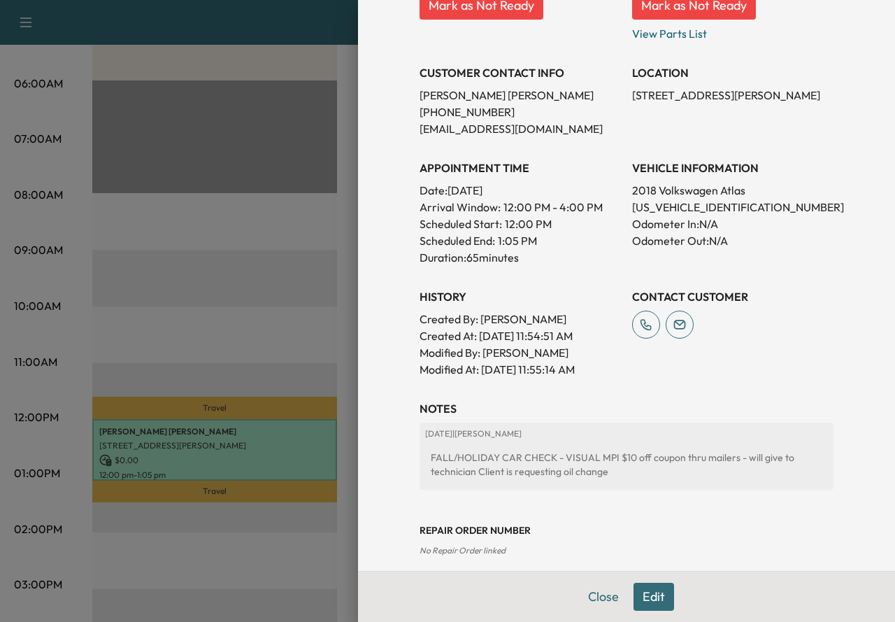
scroll to position [335, 0]
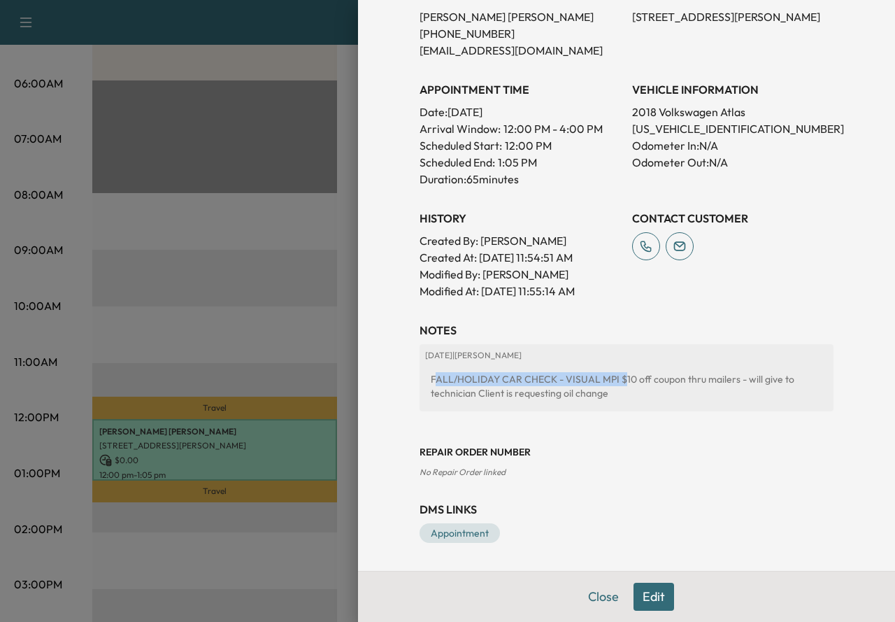
drag, startPoint x: 422, startPoint y: 376, endPoint x: 606, endPoint y: 379, distance: 184.0
click at [606, 379] on div "FALL/HOLIDAY CAR CHECK - VISUAL MPI $10 off coupon thru mailers - will give to …" at bounding box center [626, 385] width 403 height 39
copy div "FALL/HOLIDAY CAR CHECK - VISUAL MPI"
